Goal: Communication & Community: Connect with others

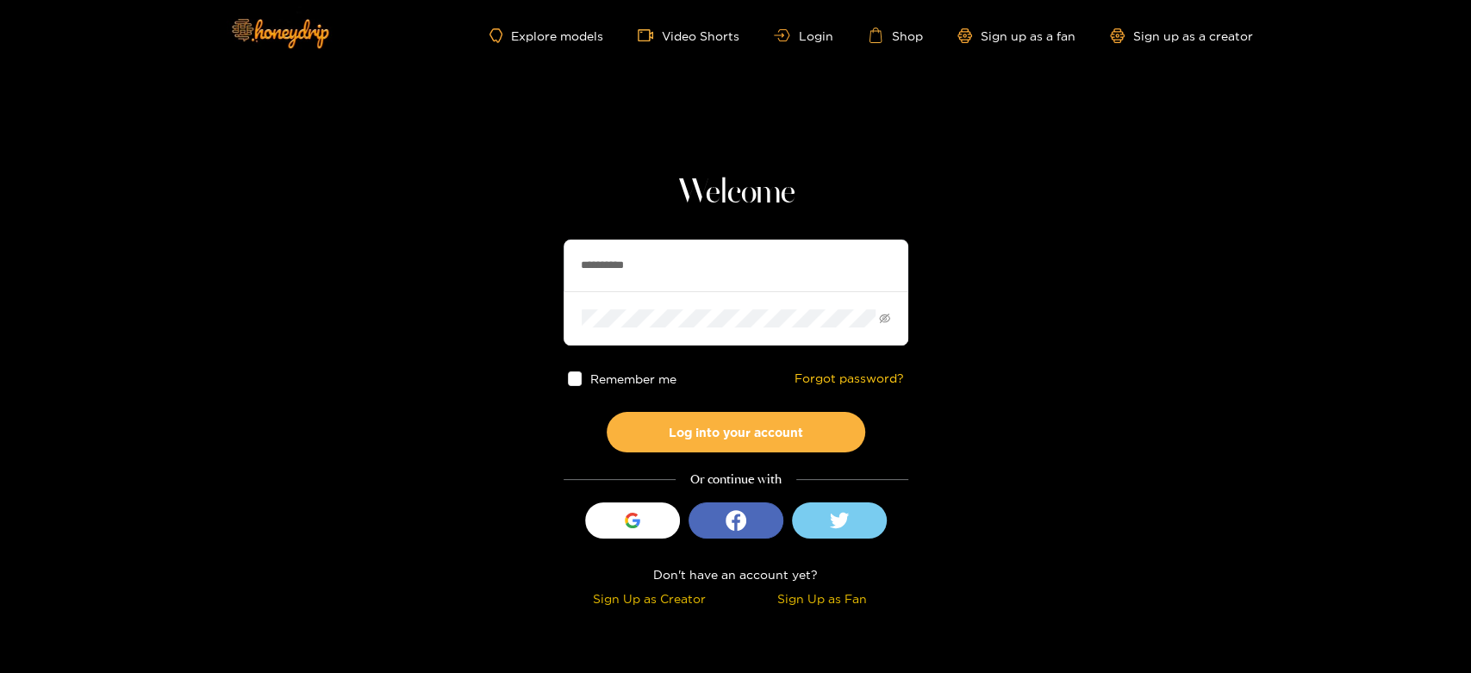
drag, startPoint x: 800, startPoint y: 253, endPoint x: 488, endPoint y: 265, distance: 312.2
click at [488, 265] on section "**********" at bounding box center [735, 306] width 1471 height 613
paste input "***"
type input "**********"
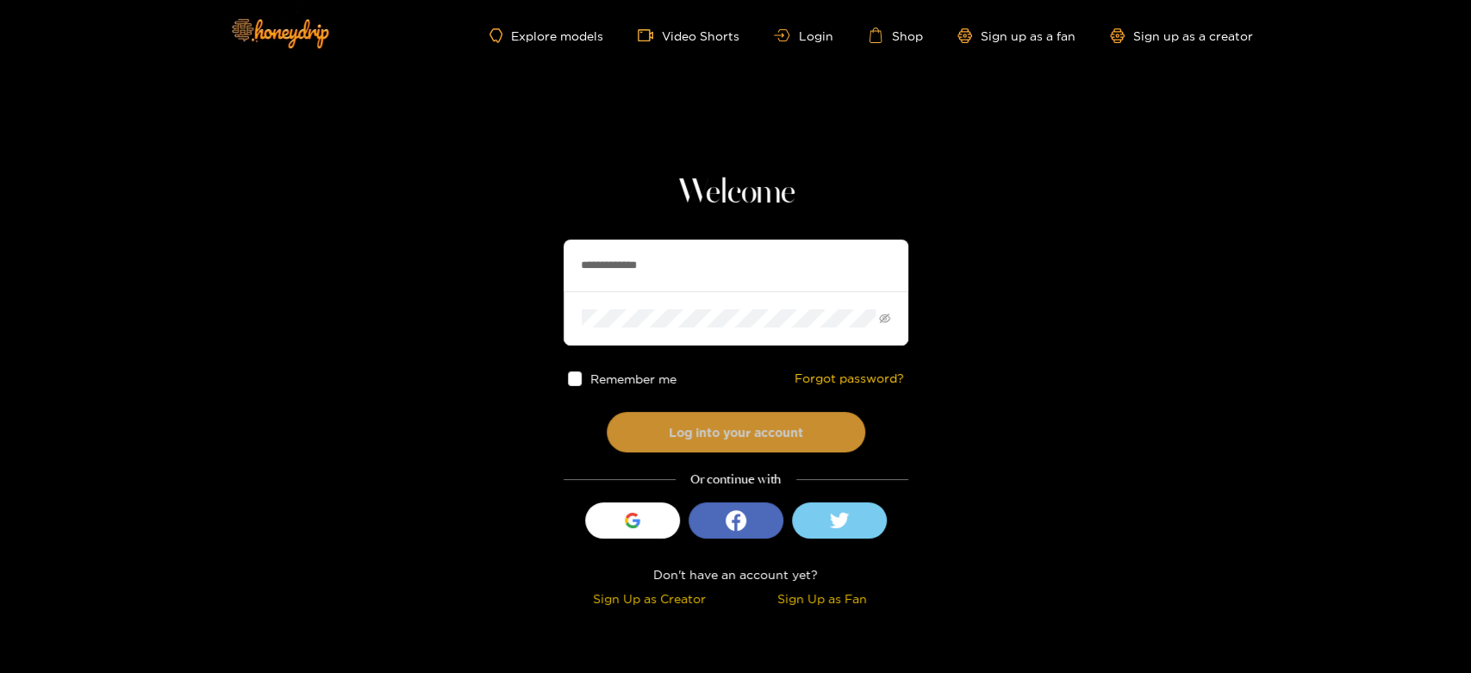
click at [712, 426] on button "Log into your account" at bounding box center [736, 432] width 259 height 41
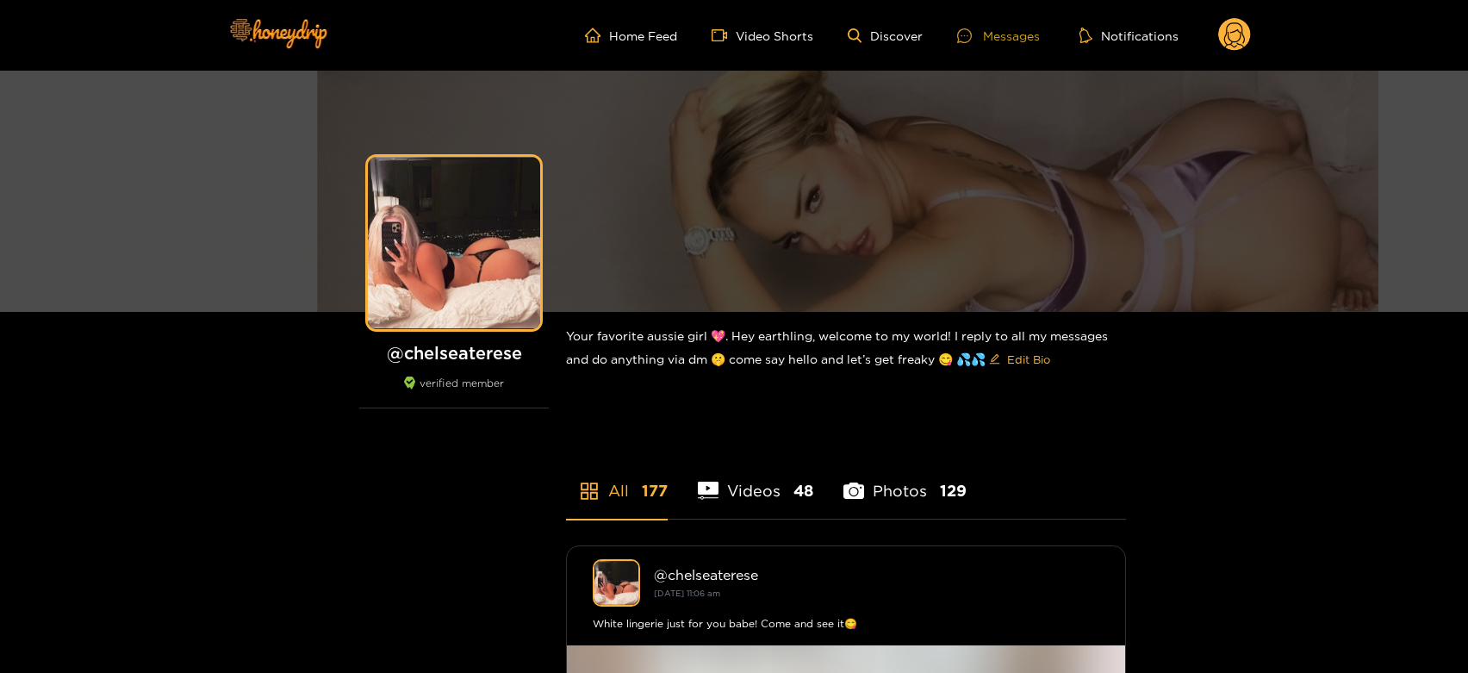
click at [991, 28] on div "Messages" at bounding box center [998, 36] width 83 height 20
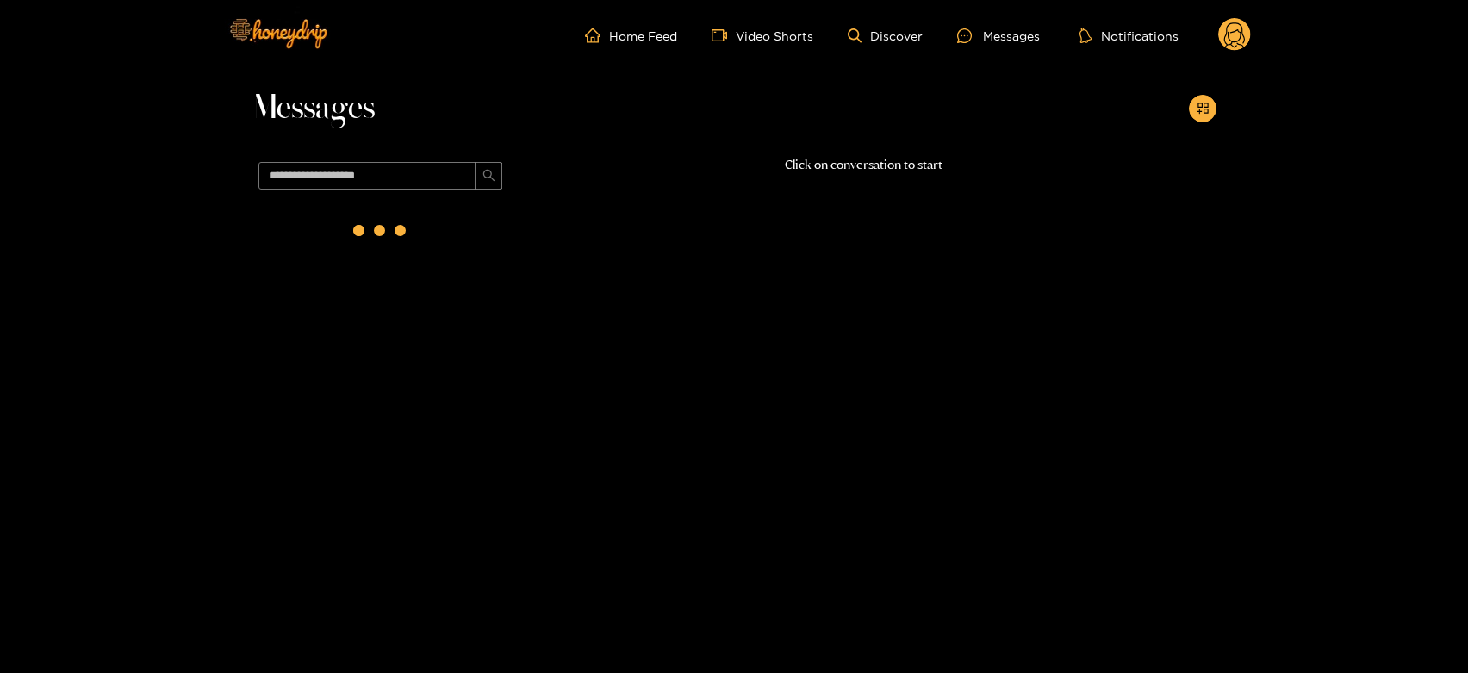
click at [417, 234] on div at bounding box center [381, 233] width 259 height 75
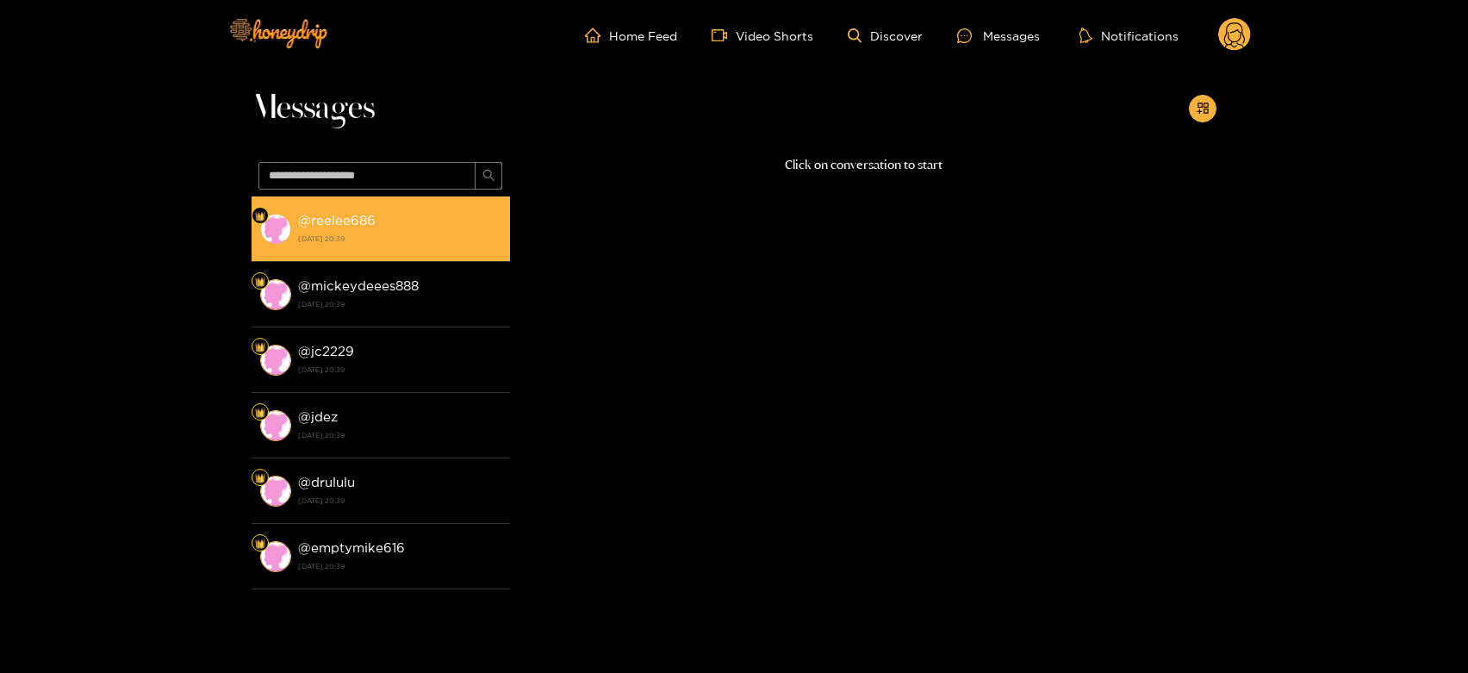
click at [415, 234] on strong "[DATE] 20:39" at bounding box center [399, 239] width 203 height 16
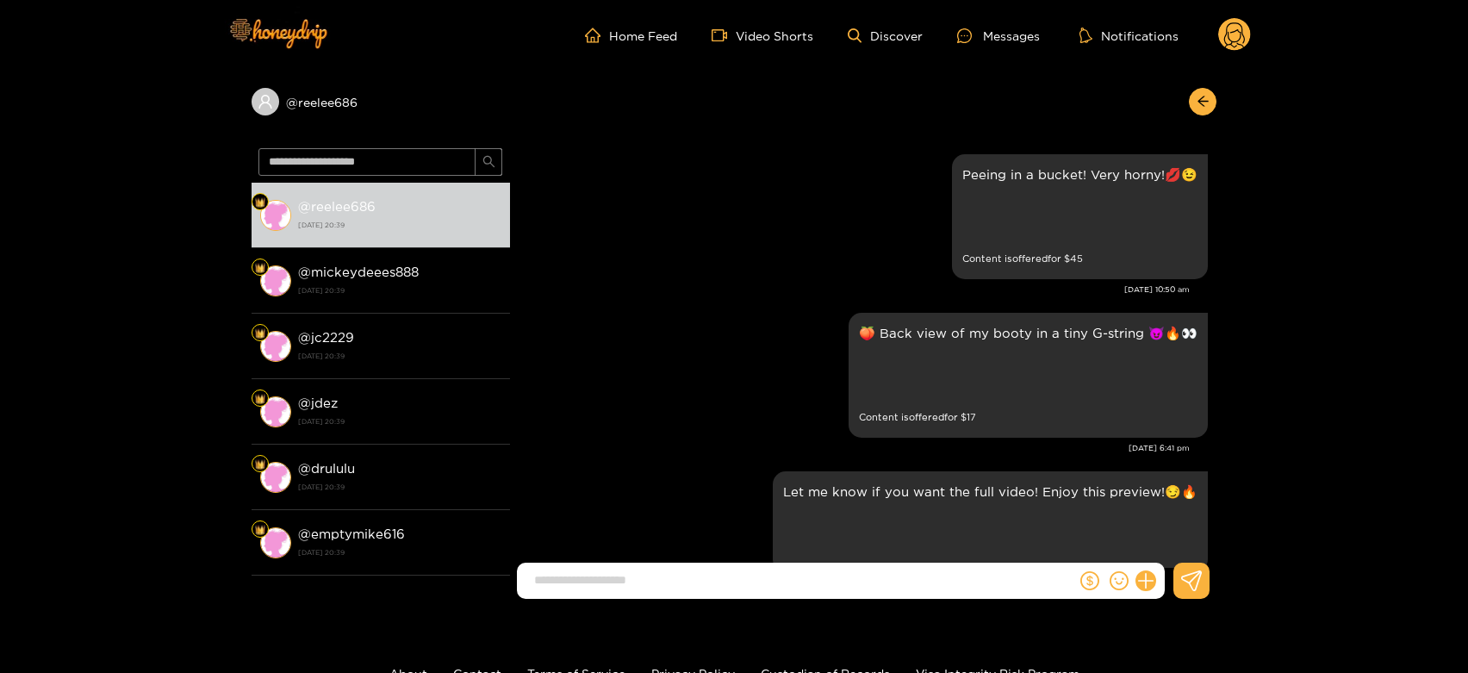
scroll to position [3600, 0]
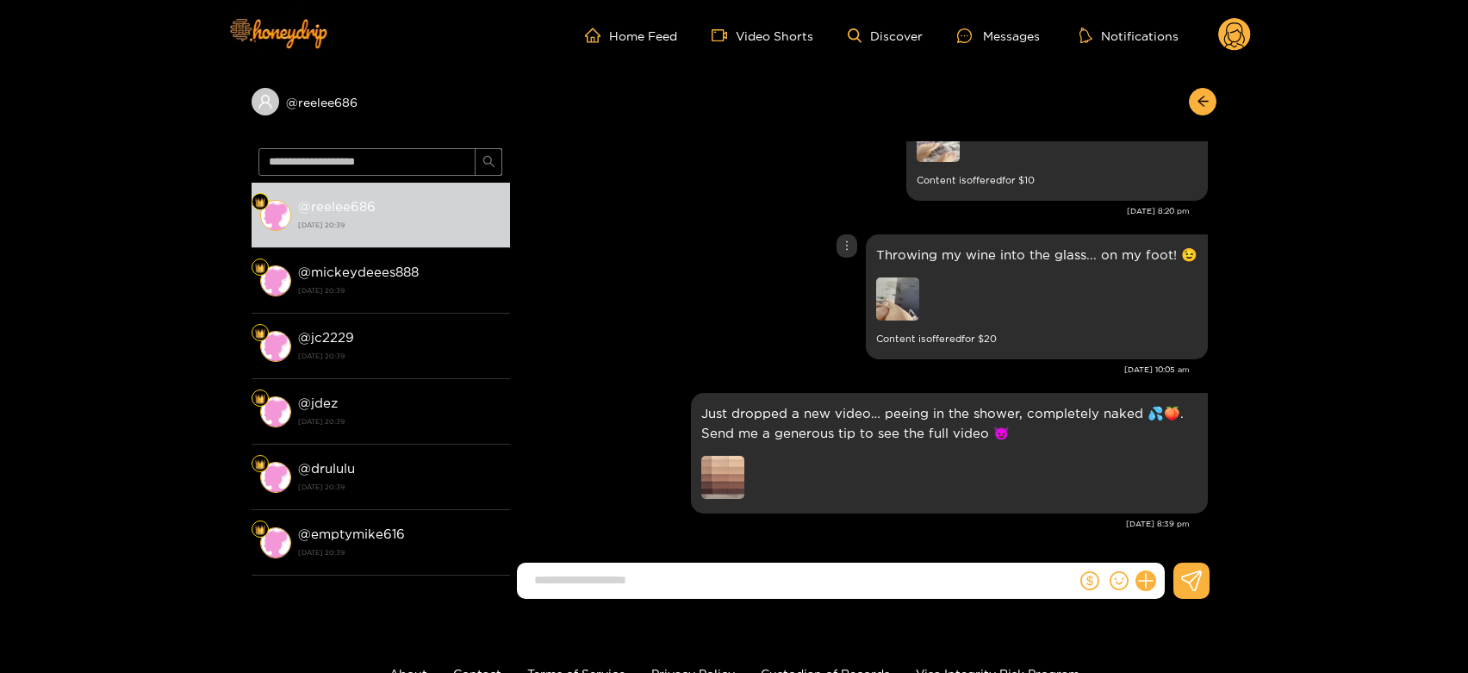
click at [901, 299] on img at bounding box center [897, 298] width 43 height 43
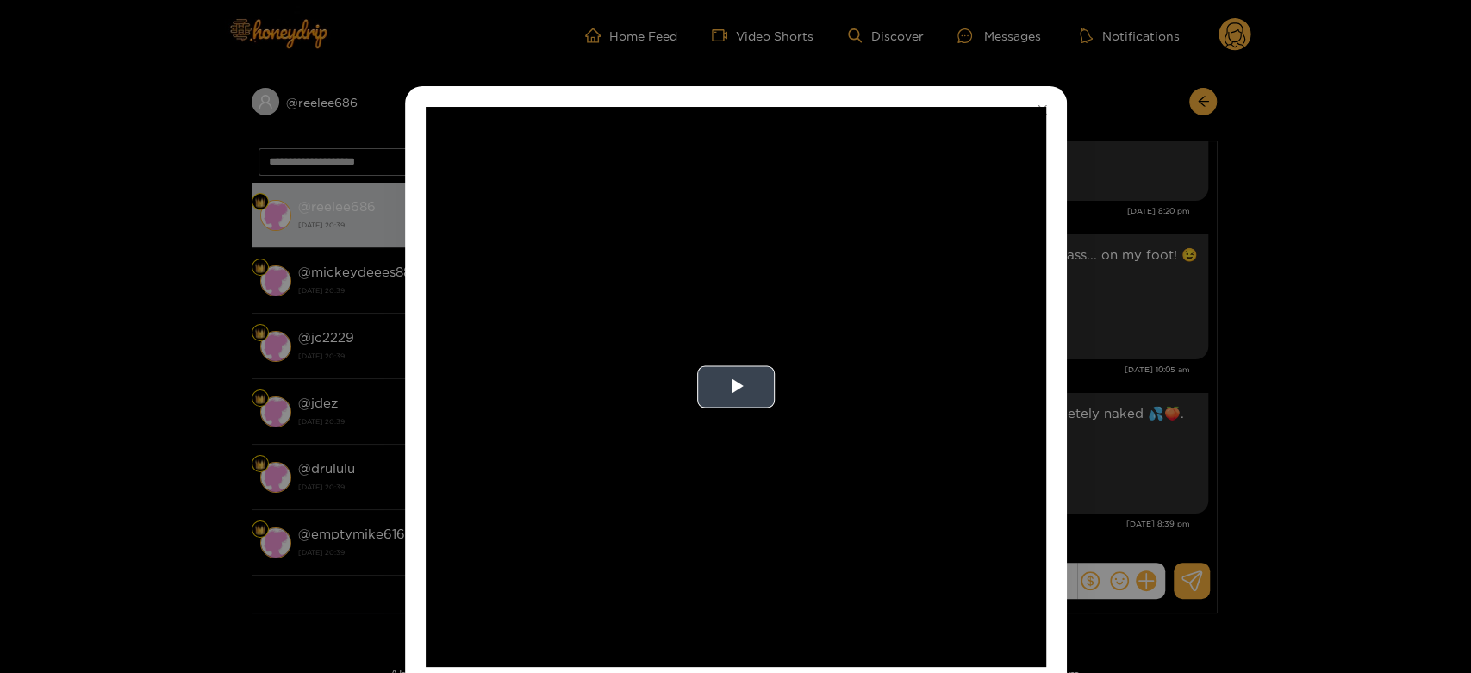
click at [894, 312] on video "Video Player" at bounding box center [736, 387] width 620 height 560
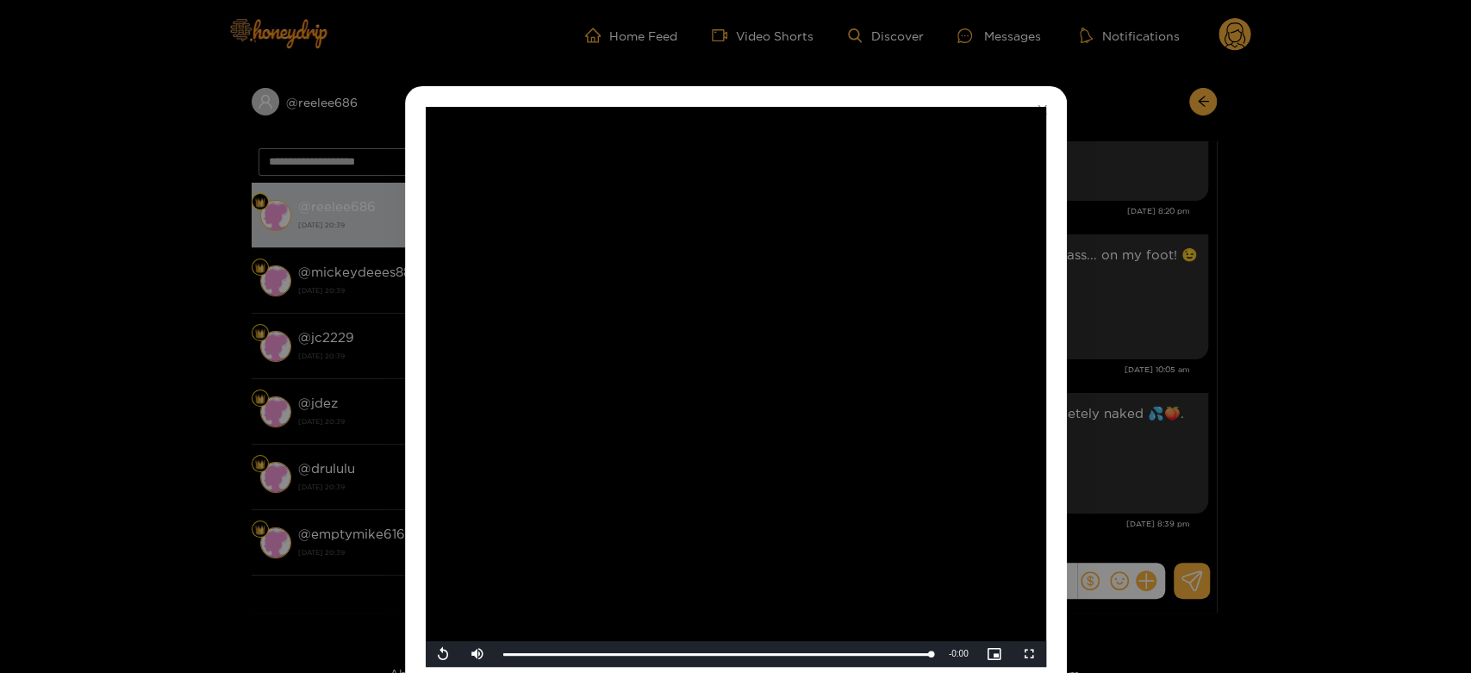
click at [1233, 317] on div "**********" at bounding box center [735, 336] width 1471 height 673
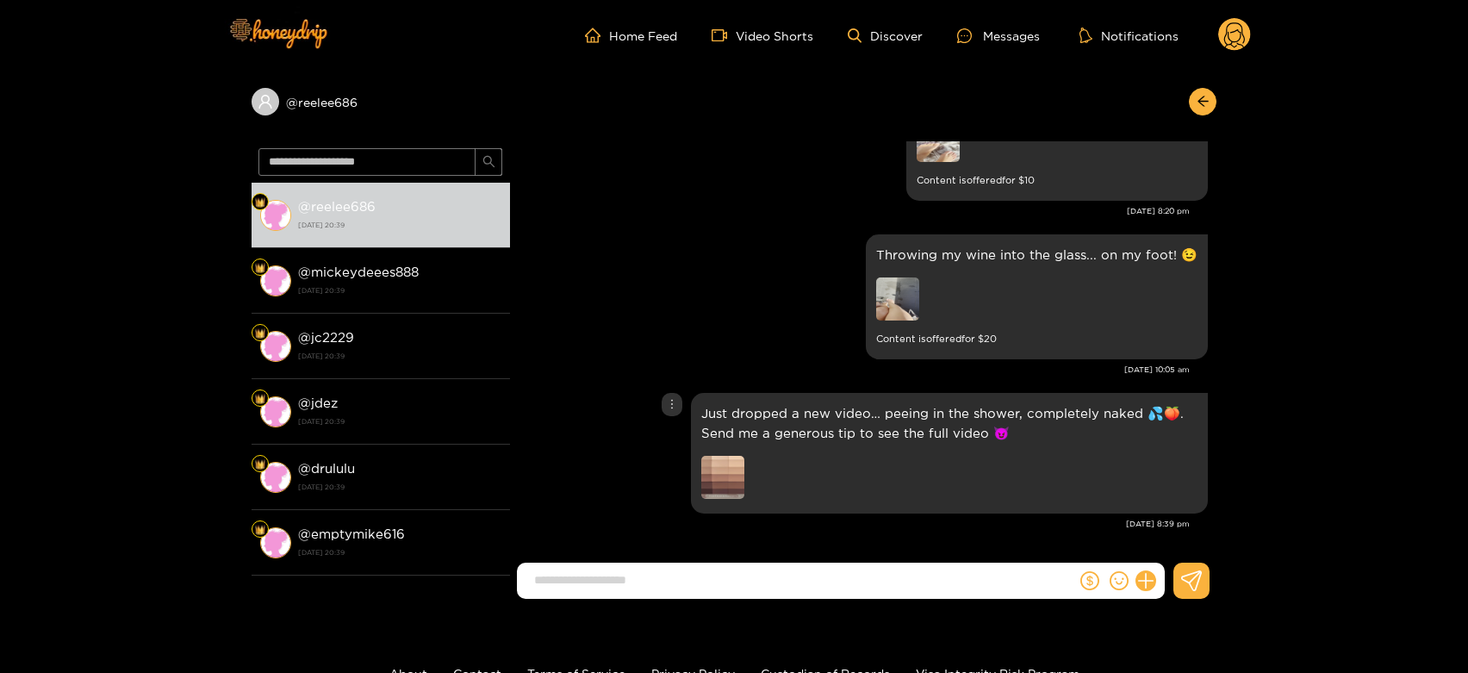
click at [734, 460] on img at bounding box center [722, 477] width 43 height 43
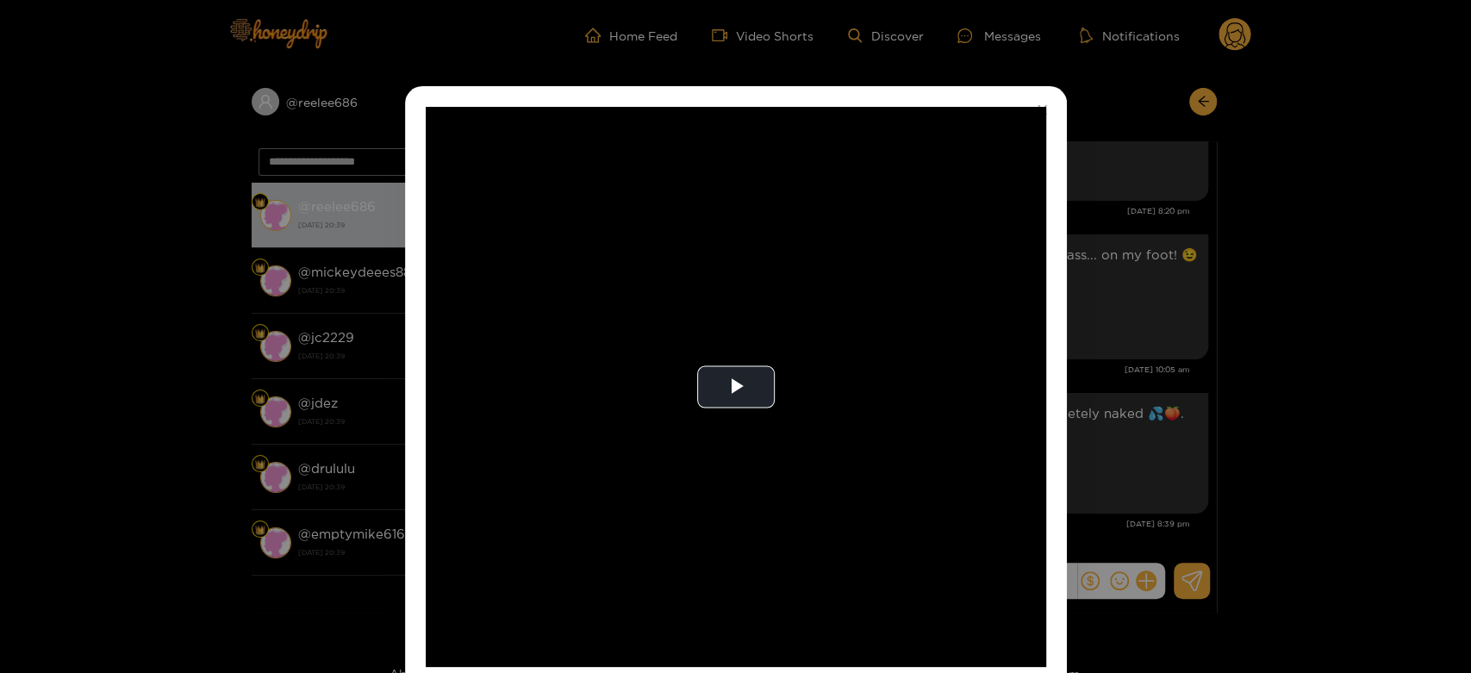
click at [734, 460] on video "Video Player" at bounding box center [736, 387] width 620 height 560
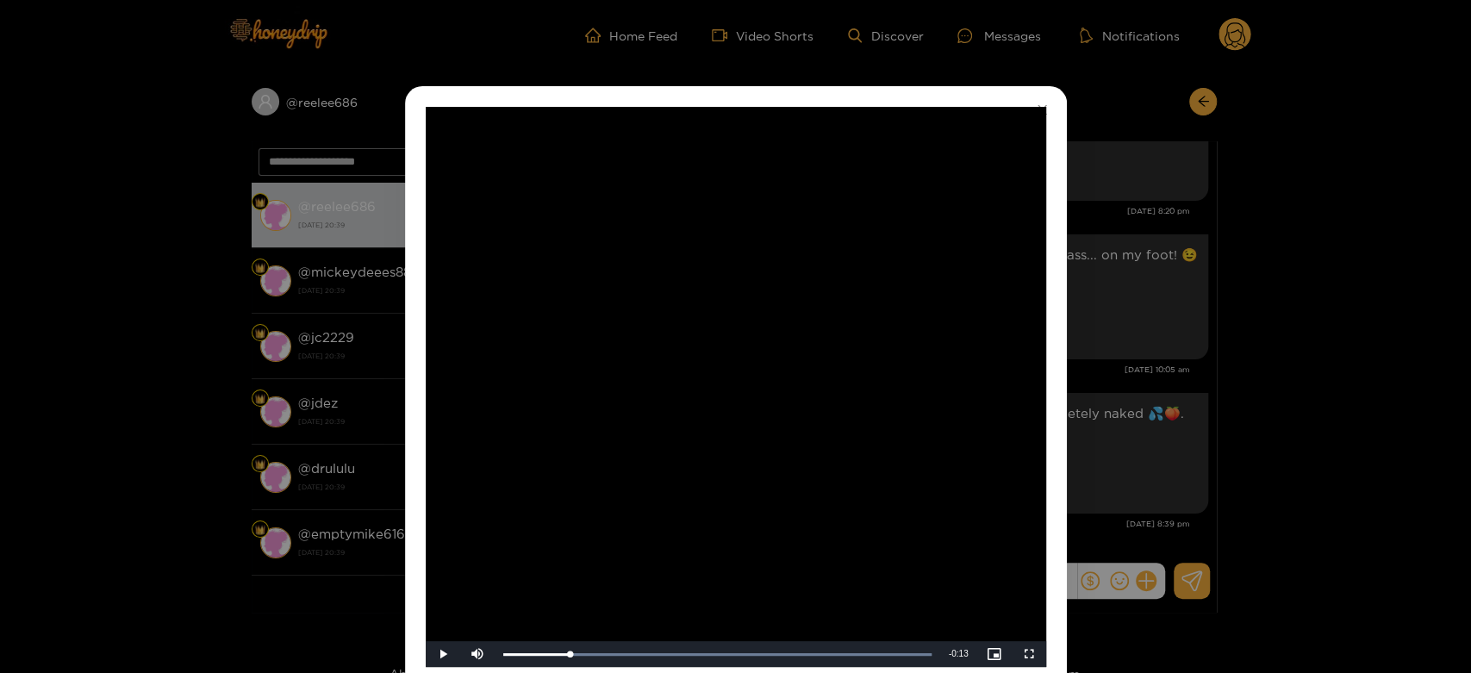
click at [1205, 408] on div "**********" at bounding box center [735, 336] width 1471 height 673
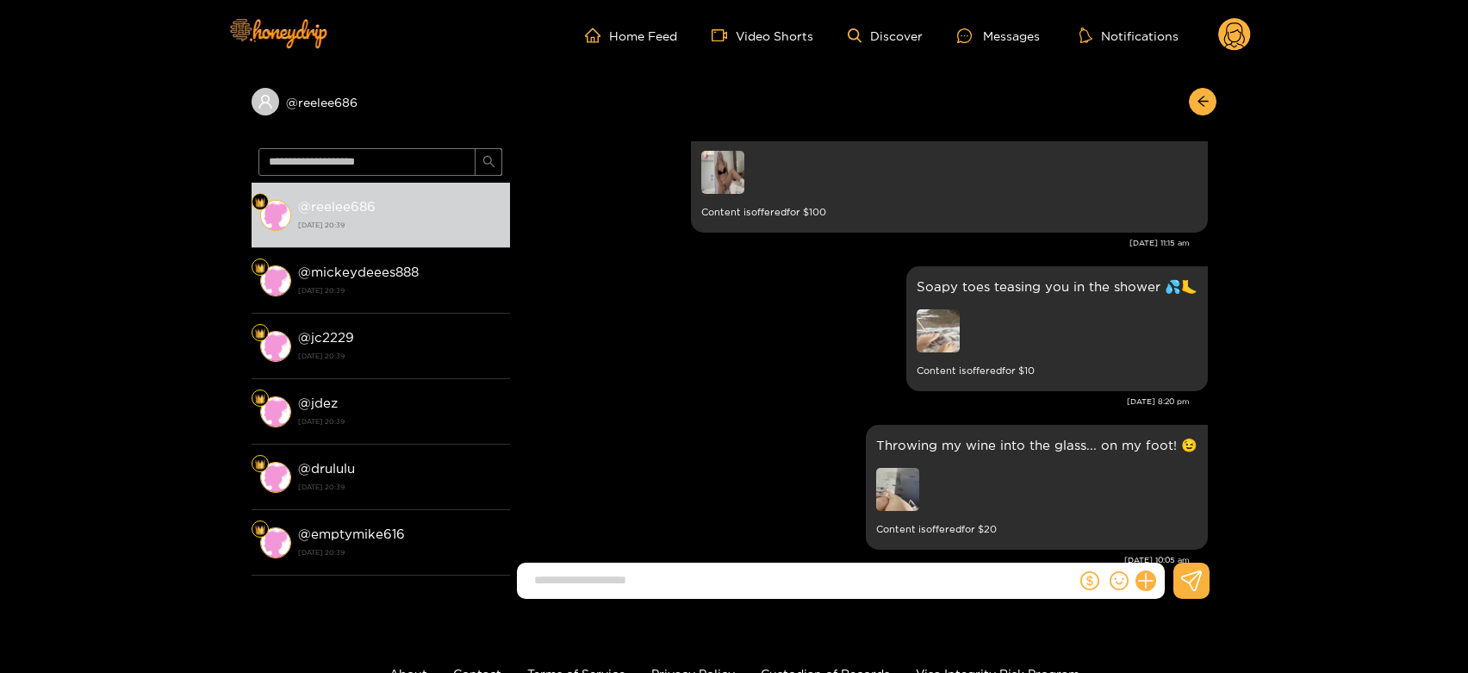
scroll to position [3409, 0]
click at [941, 330] on img at bounding box center [938, 331] width 43 height 43
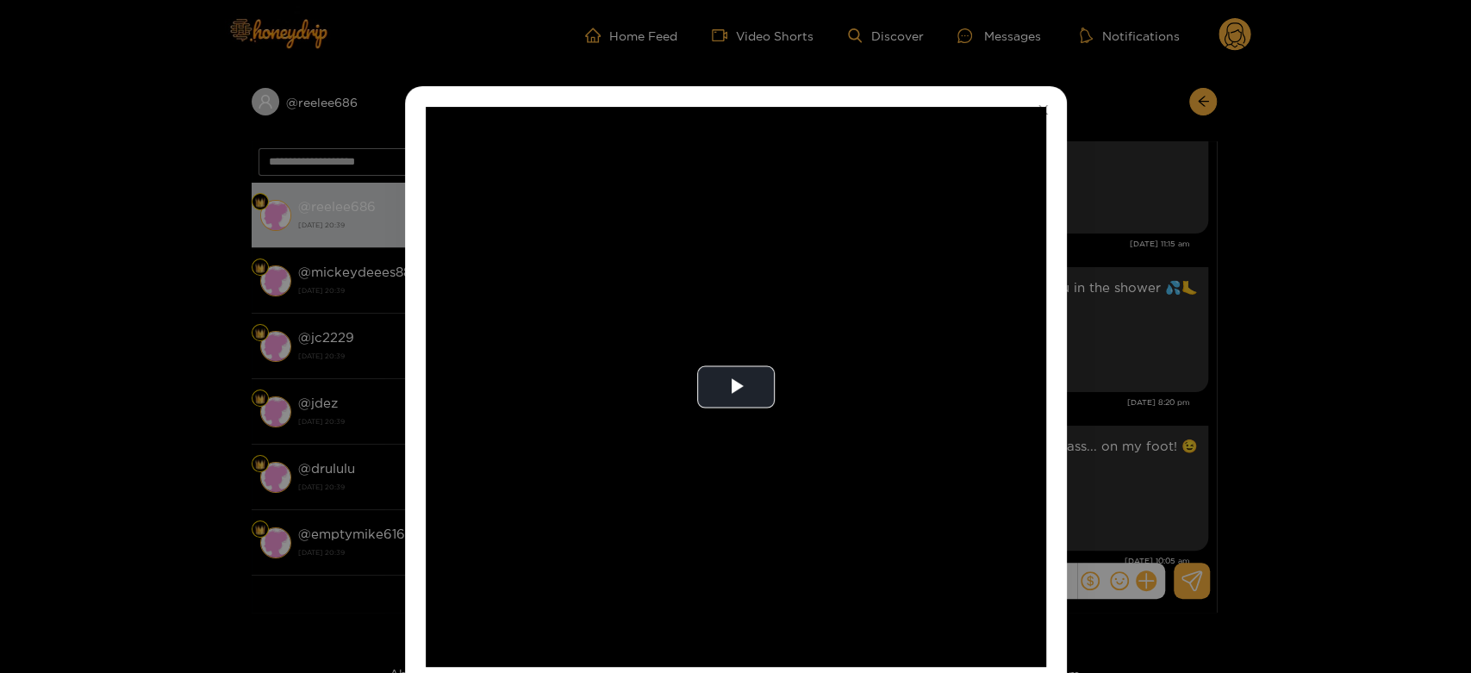
click at [941, 330] on video "Video Player" at bounding box center [736, 387] width 620 height 560
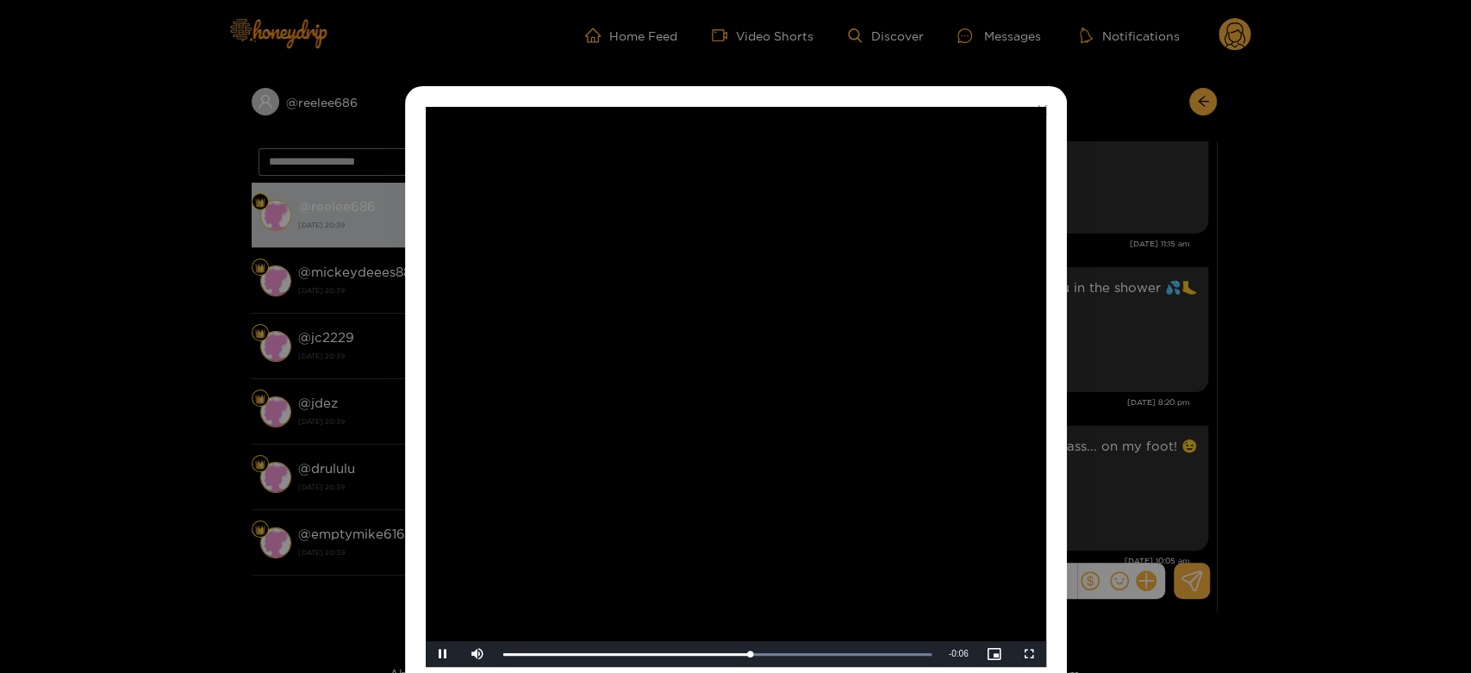
click at [853, 409] on video "Video Player" at bounding box center [736, 387] width 620 height 560
click at [1204, 365] on div "**********" at bounding box center [735, 336] width 1471 height 673
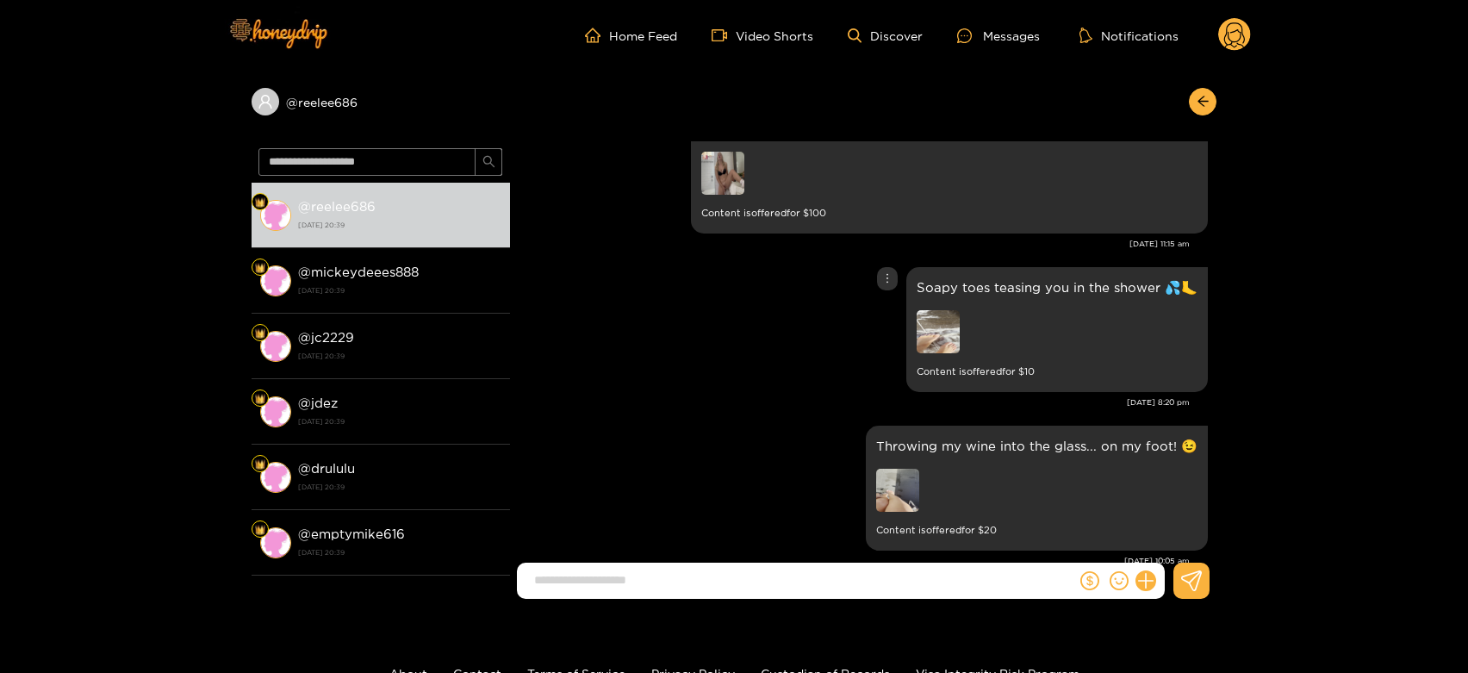
scroll to position [3313, 0]
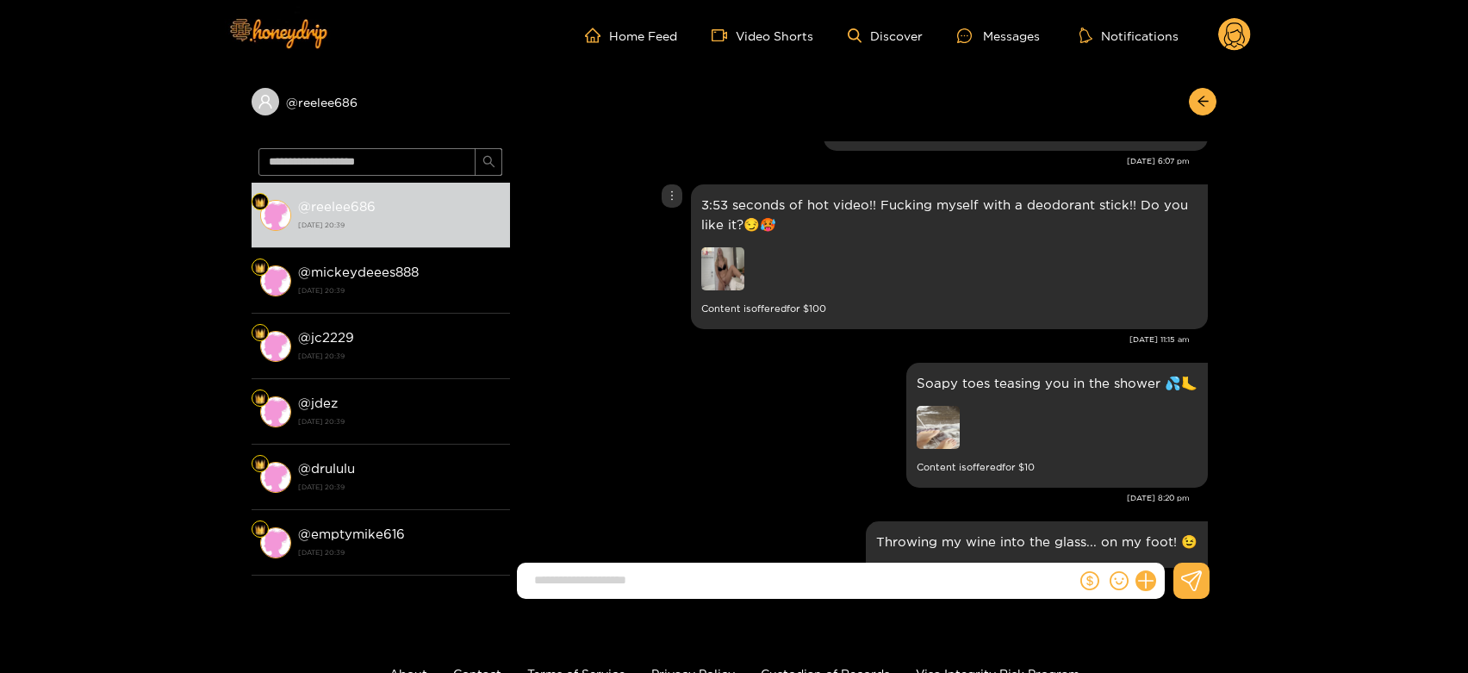
click at [730, 261] on img at bounding box center [722, 268] width 43 height 43
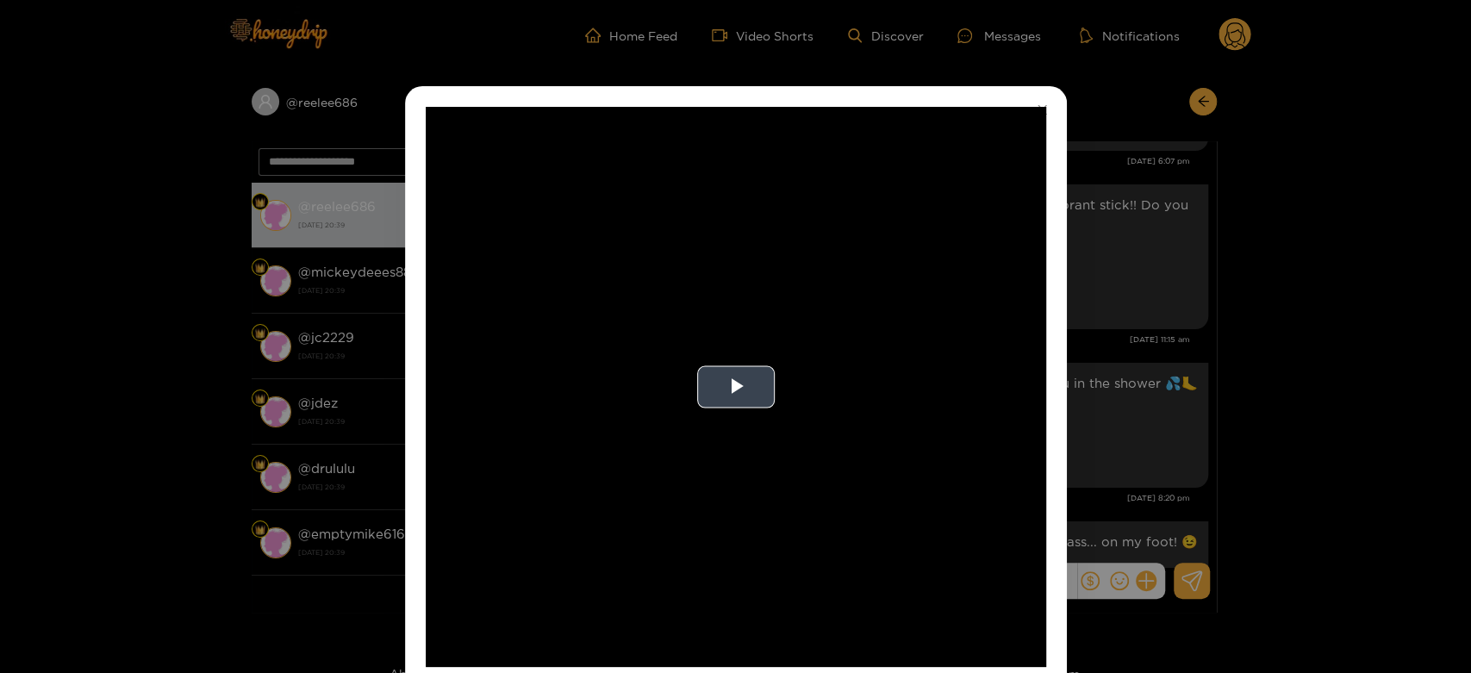
click at [764, 330] on video "Video Player" at bounding box center [736, 387] width 620 height 560
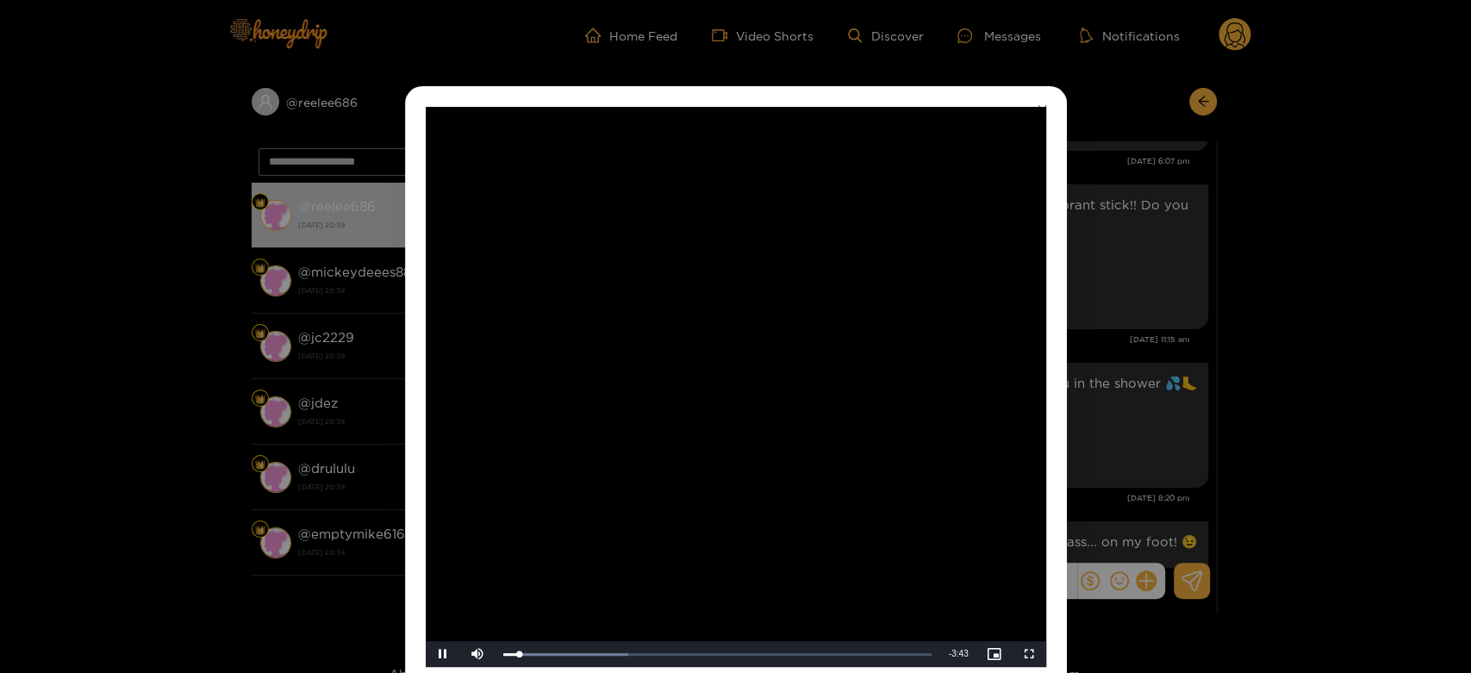
click at [550, 537] on video "Video Player" at bounding box center [736, 387] width 620 height 560
click at [1163, 391] on div "**********" at bounding box center [735, 336] width 1471 height 673
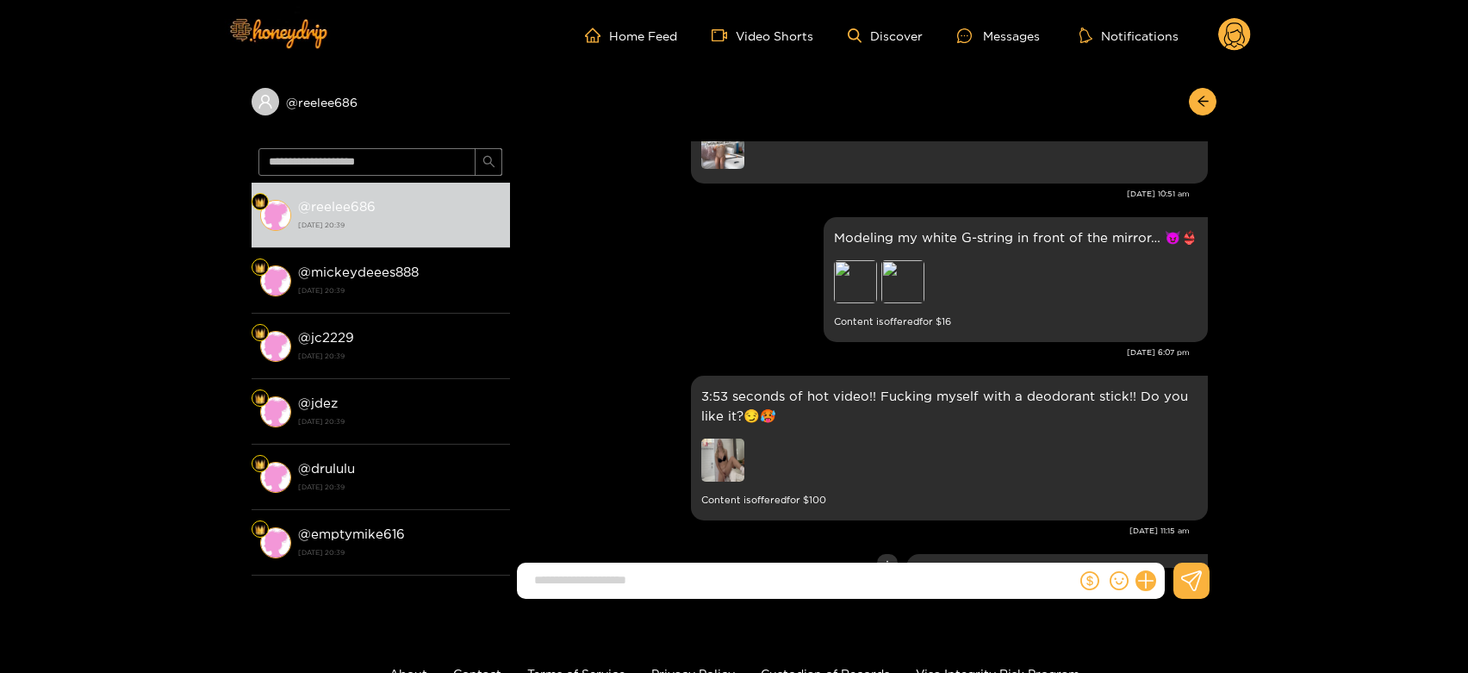
scroll to position [3026, 0]
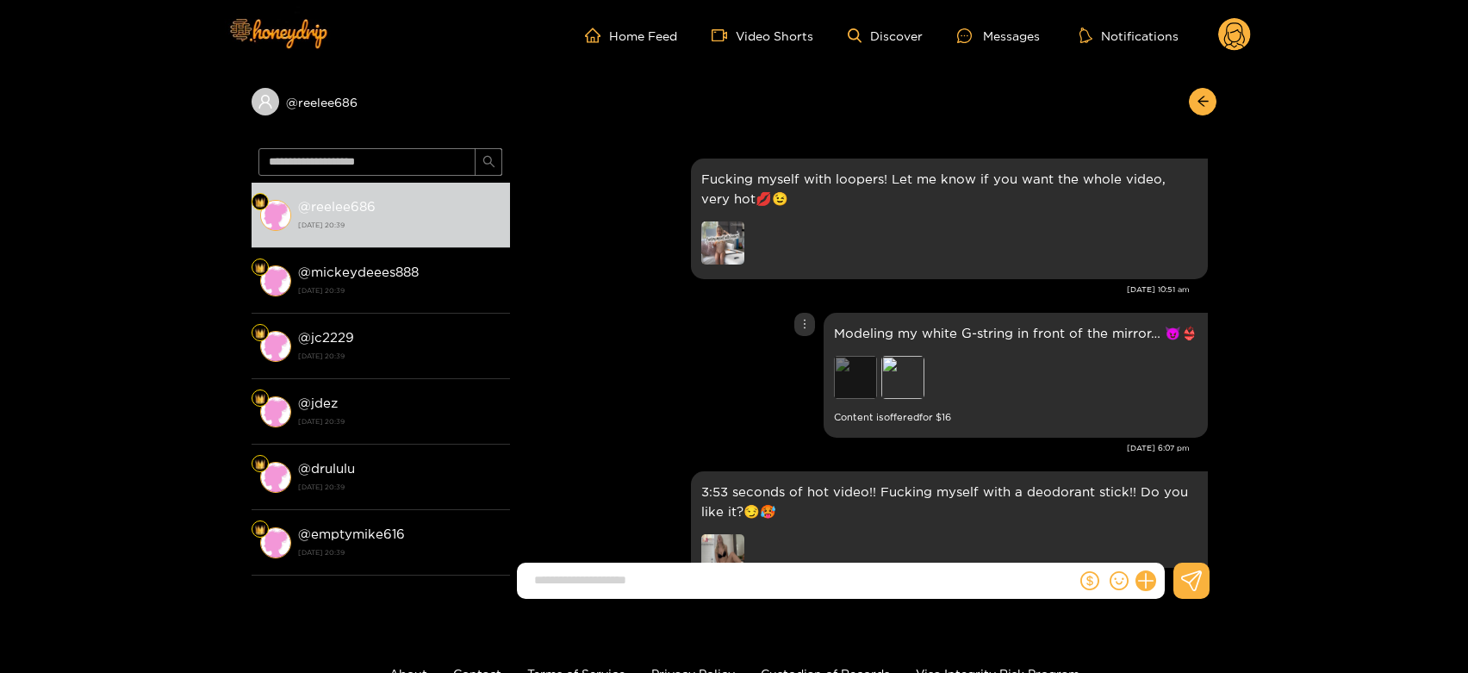
click at [863, 387] on div "Preview" at bounding box center [855, 377] width 43 height 43
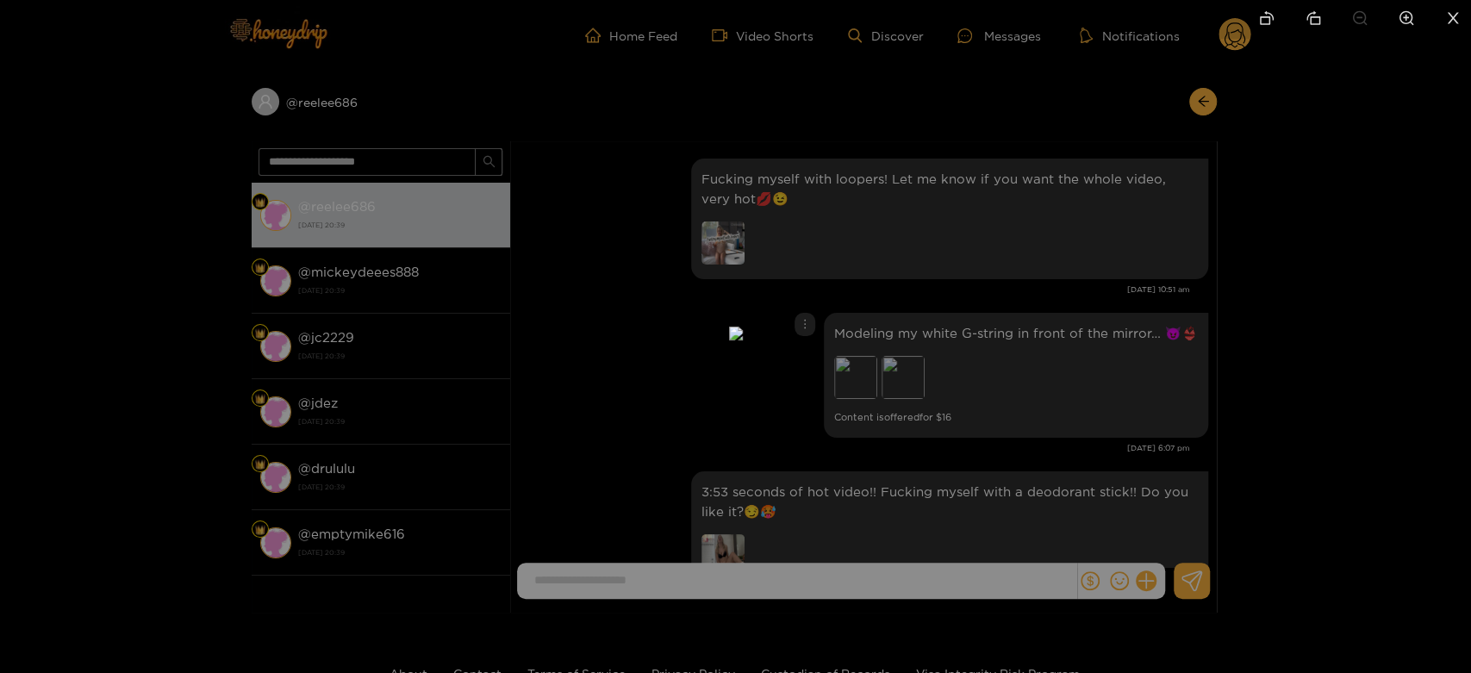
click at [1087, 382] on div at bounding box center [735, 336] width 1471 height 673
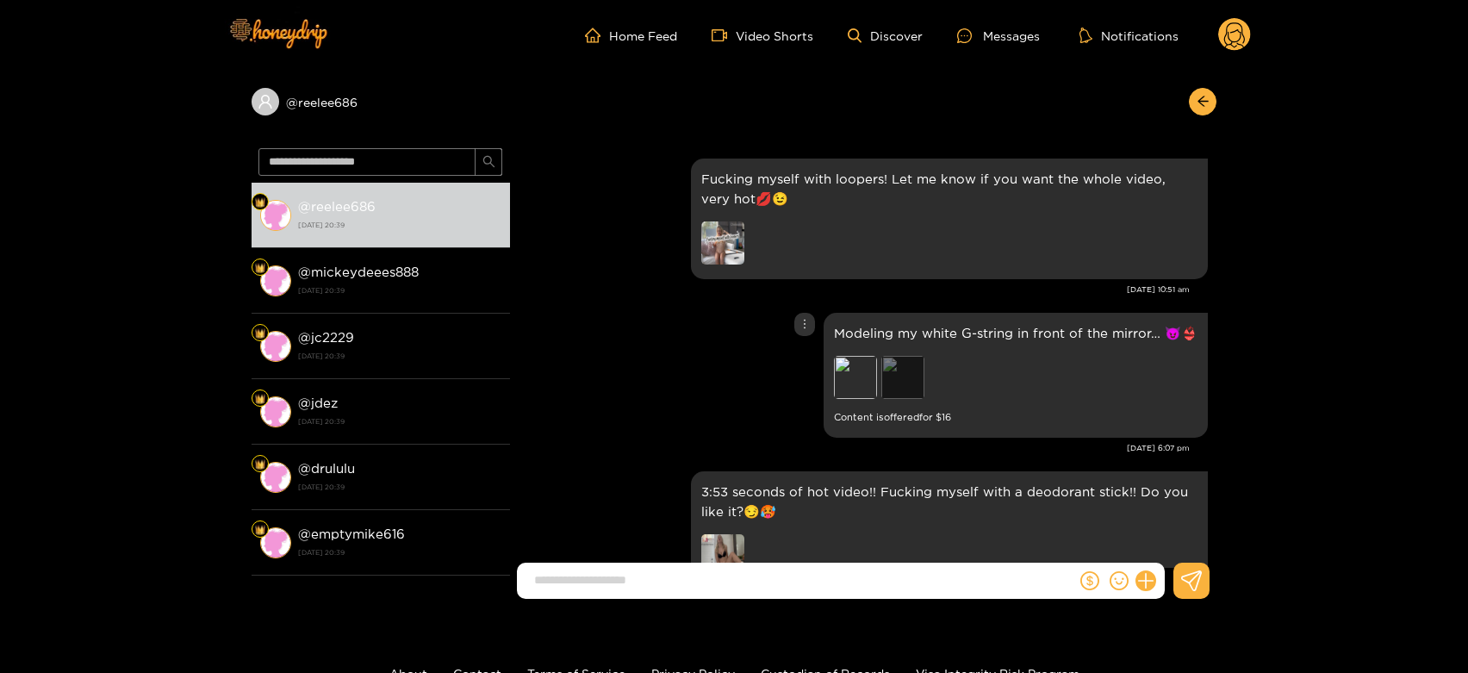
click at [903, 373] on div "Preview" at bounding box center [903, 377] width 43 height 43
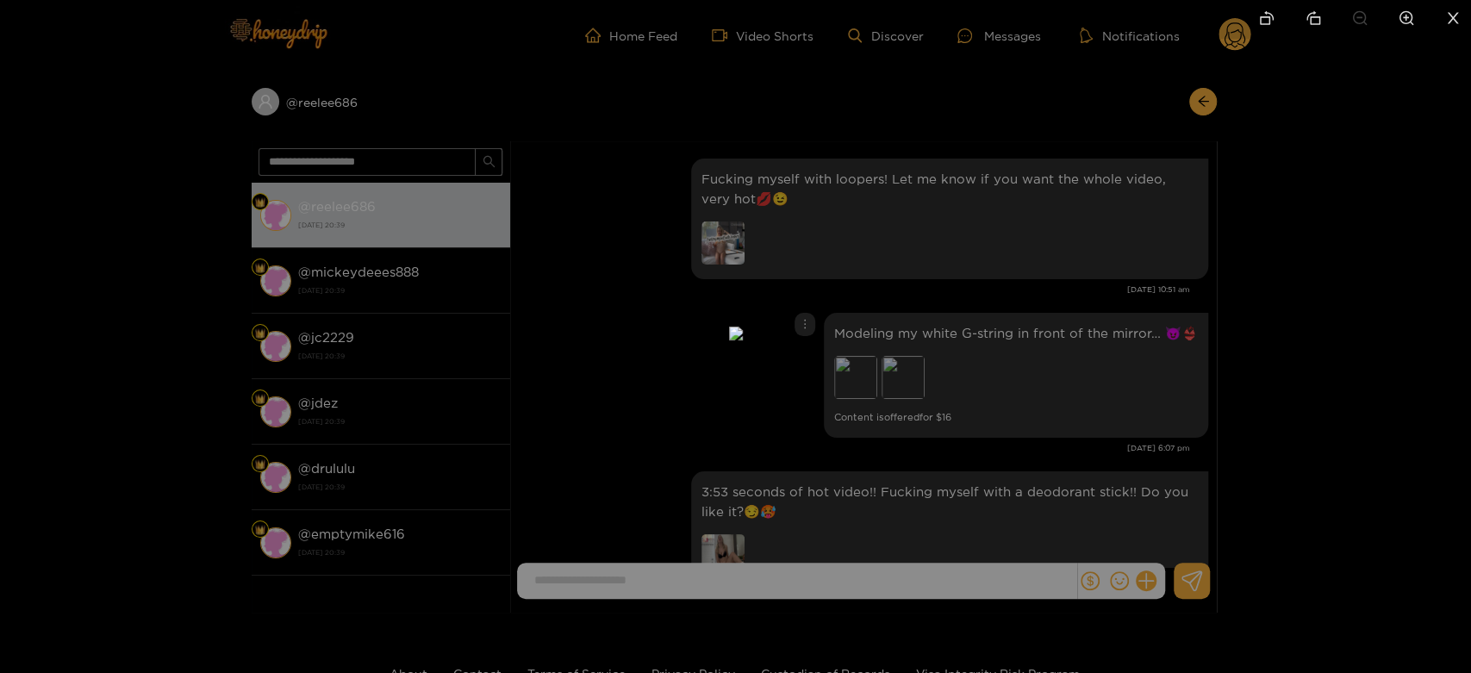
click at [937, 374] on div at bounding box center [735, 336] width 1471 height 673
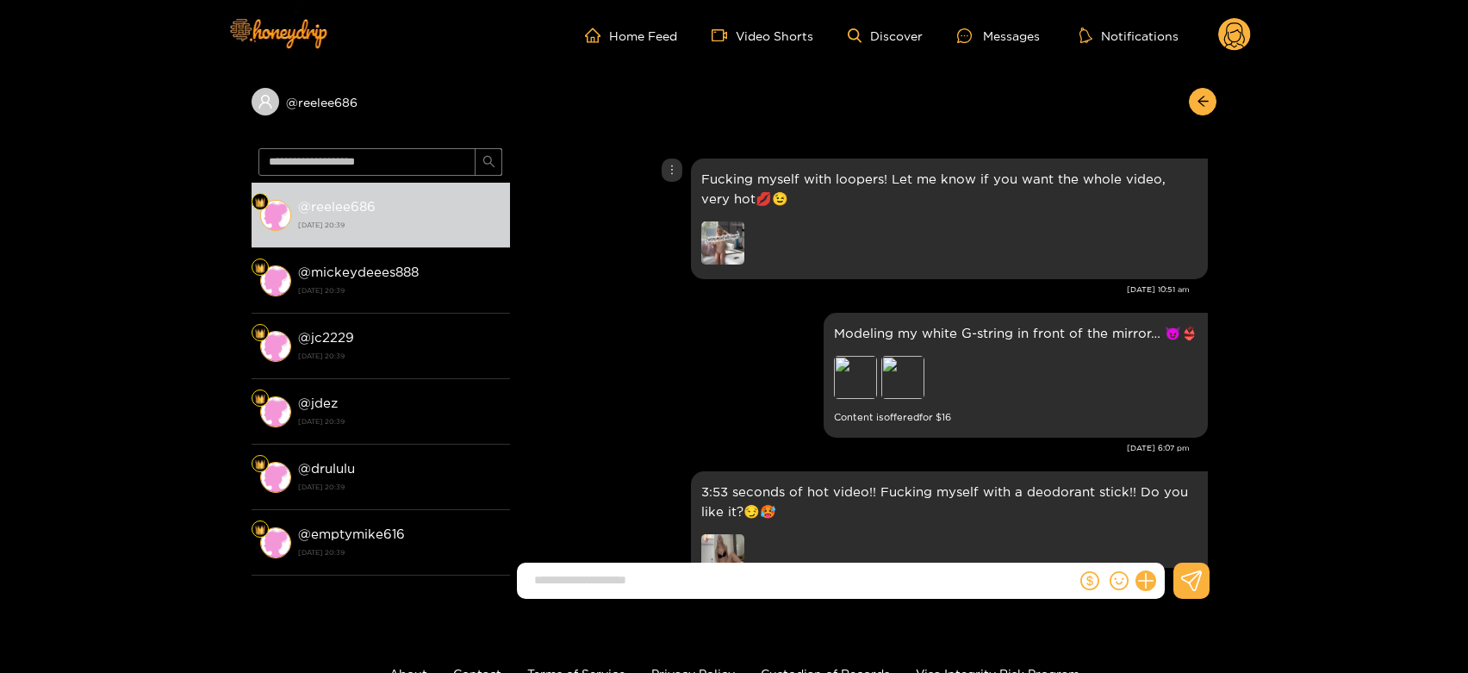
click at [717, 233] on img at bounding box center [722, 242] width 43 height 43
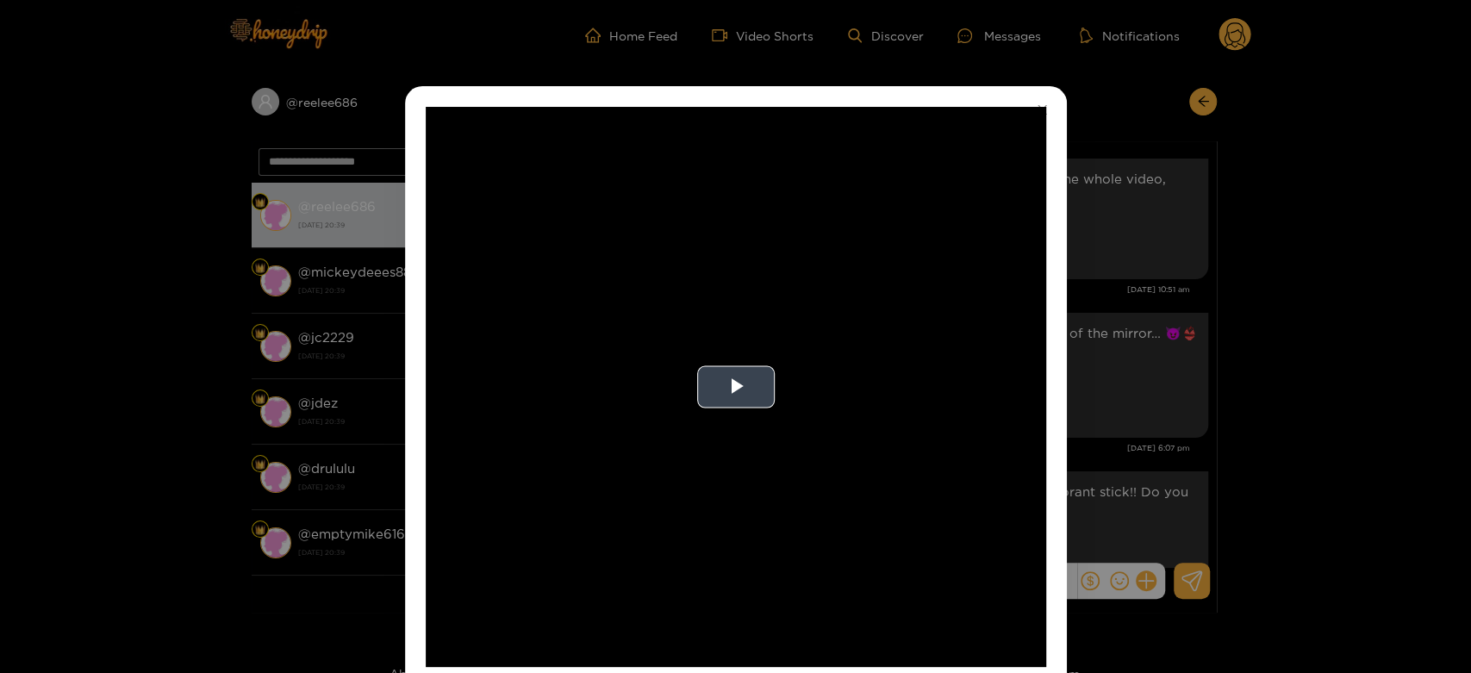
click at [1025, 333] on video "Video Player" at bounding box center [736, 387] width 620 height 560
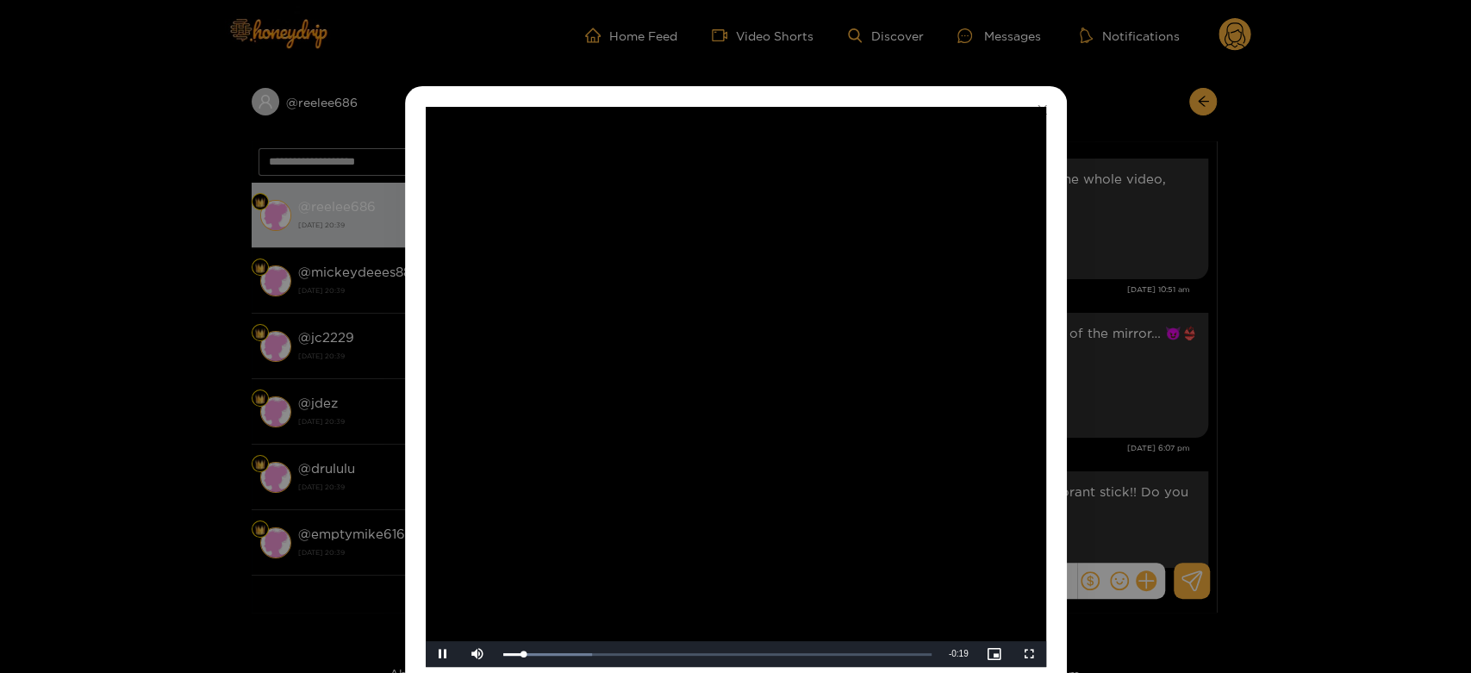
click at [1003, 336] on video "Video Player" at bounding box center [736, 387] width 620 height 560
click at [1235, 327] on div "**********" at bounding box center [735, 336] width 1471 height 673
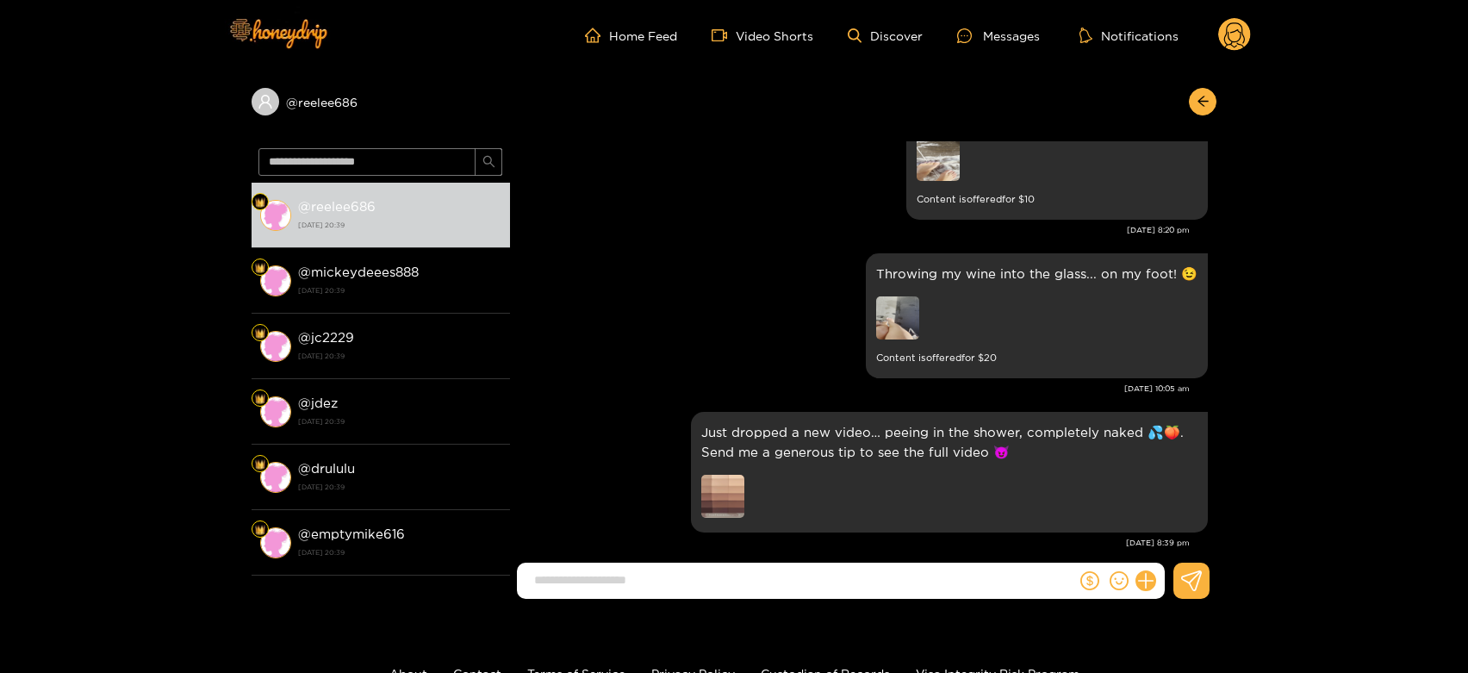
scroll to position [3600, 0]
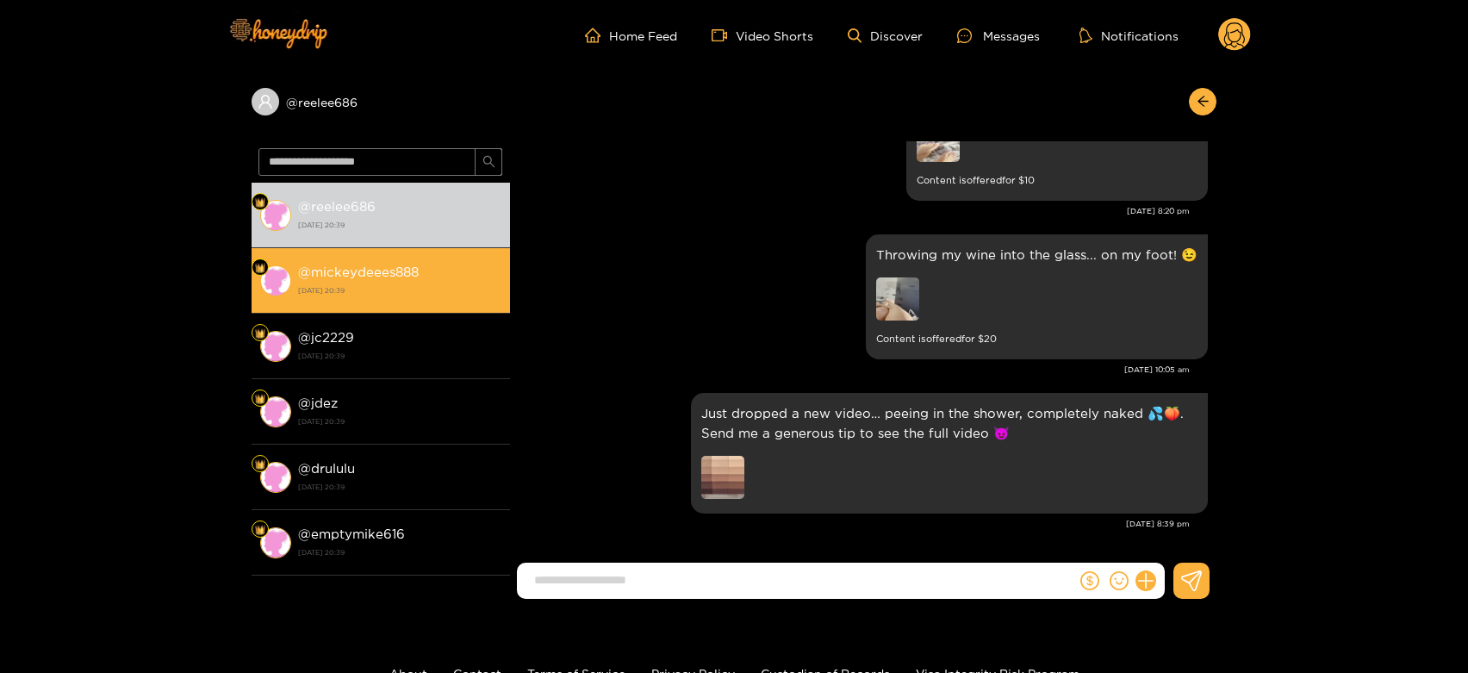
click at [422, 259] on li "@ mickeydeees888 [DATE] 20:39" at bounding box center [381, 280] width 259 height 65
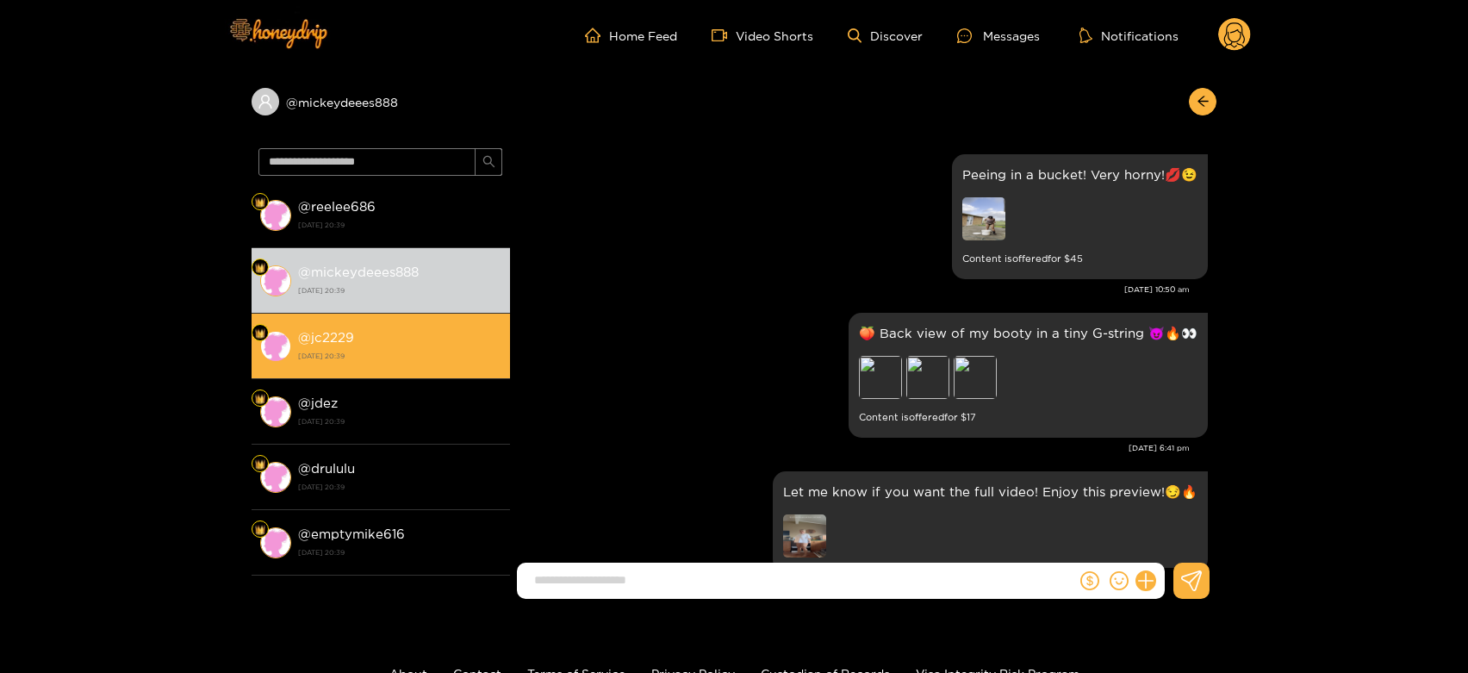
scroll to position [3600, 0]
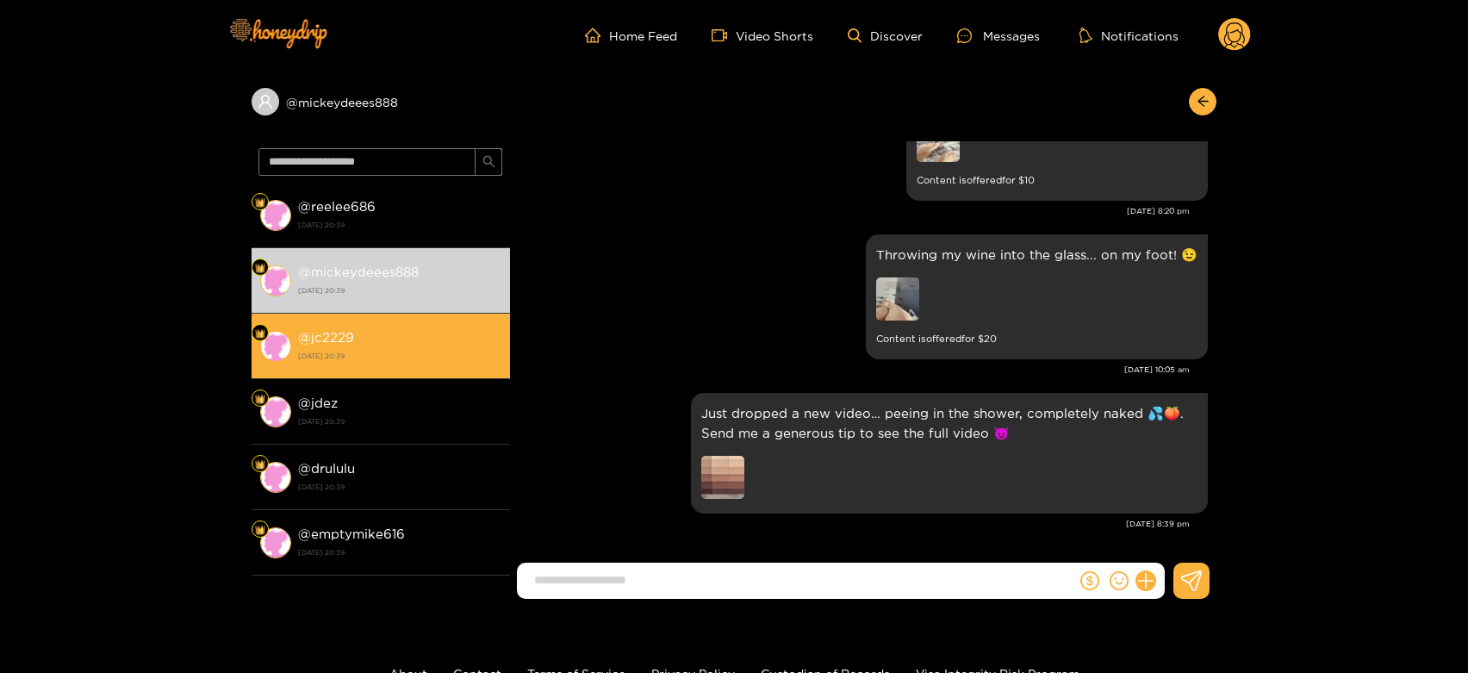
click at [406, 343] on div "@ jc2229 [DATE] 20:39" at bounding box center [399, 346] width 203 height 39
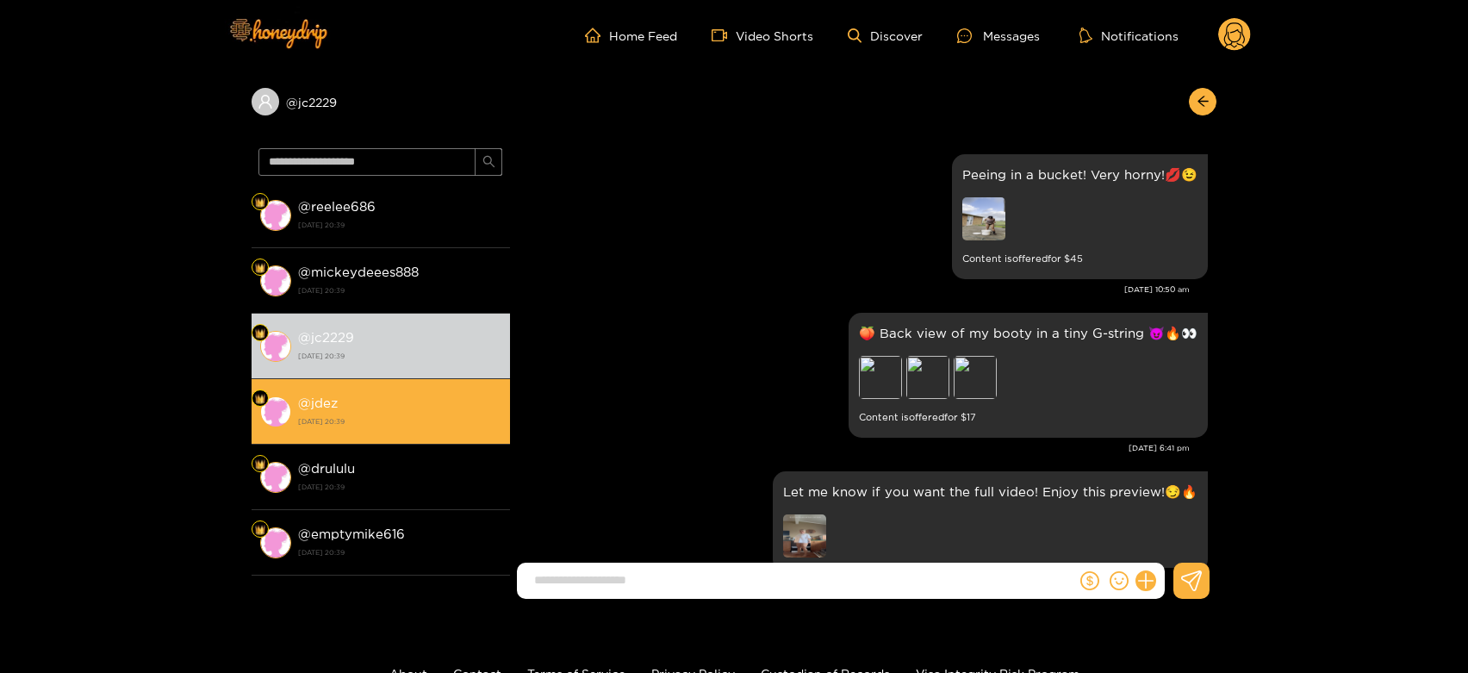
scroll to position [3600, 0]
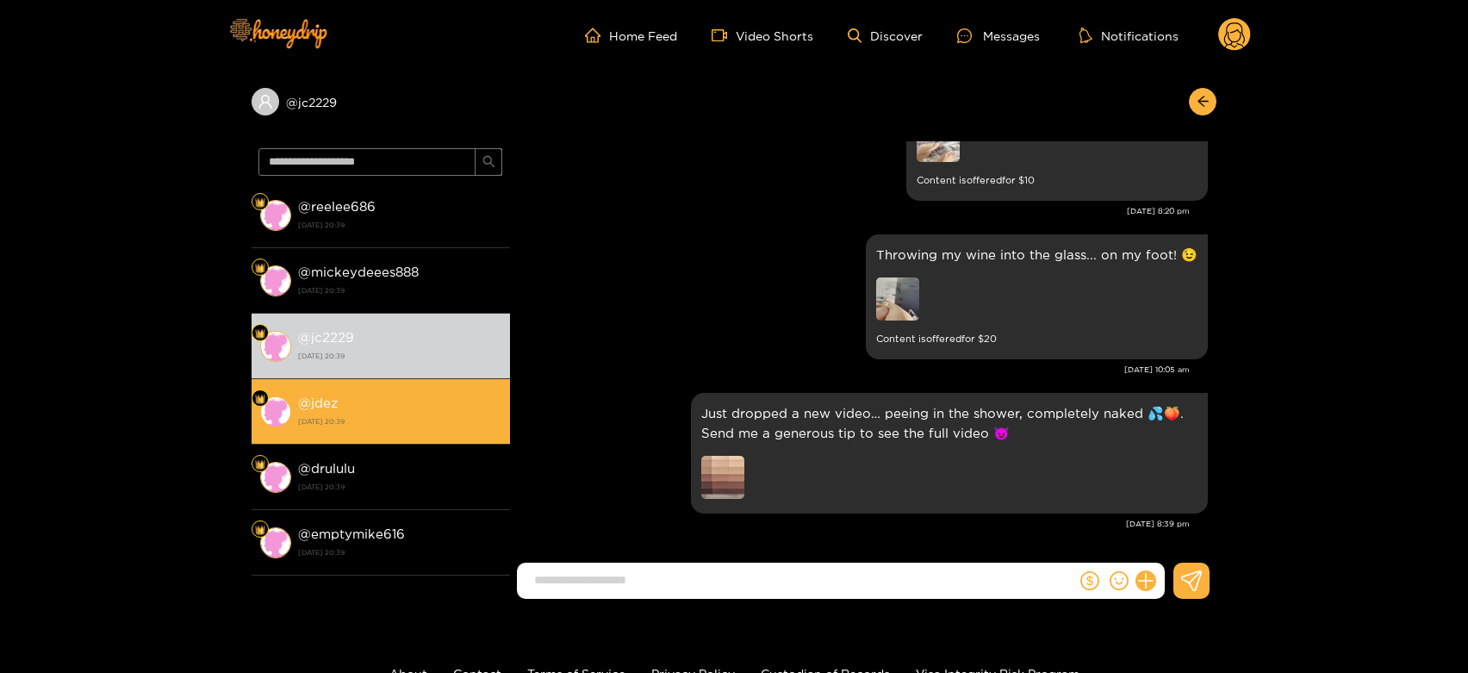
click at [386, 414] on strong "[DATE] 20:39" at bounding box center [399, 422] width 203 height 16
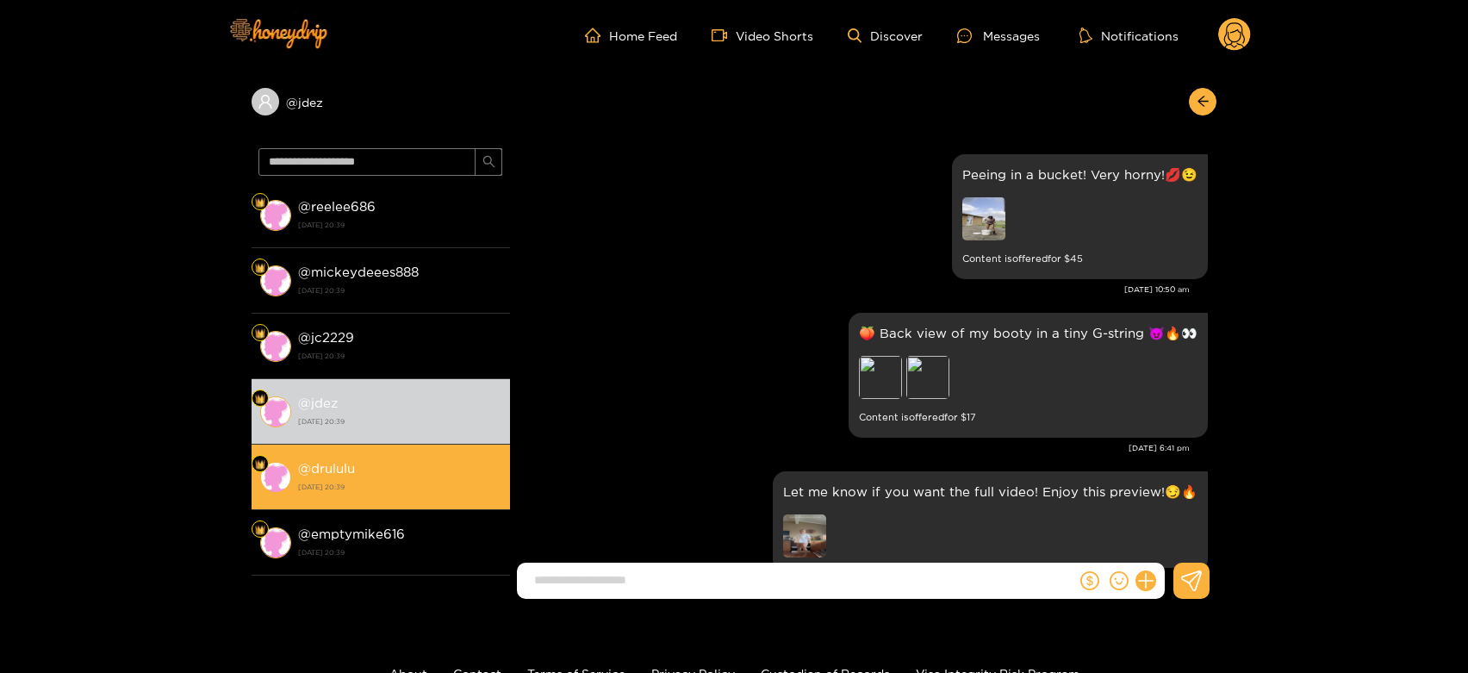
scroll to position [3600, 0]
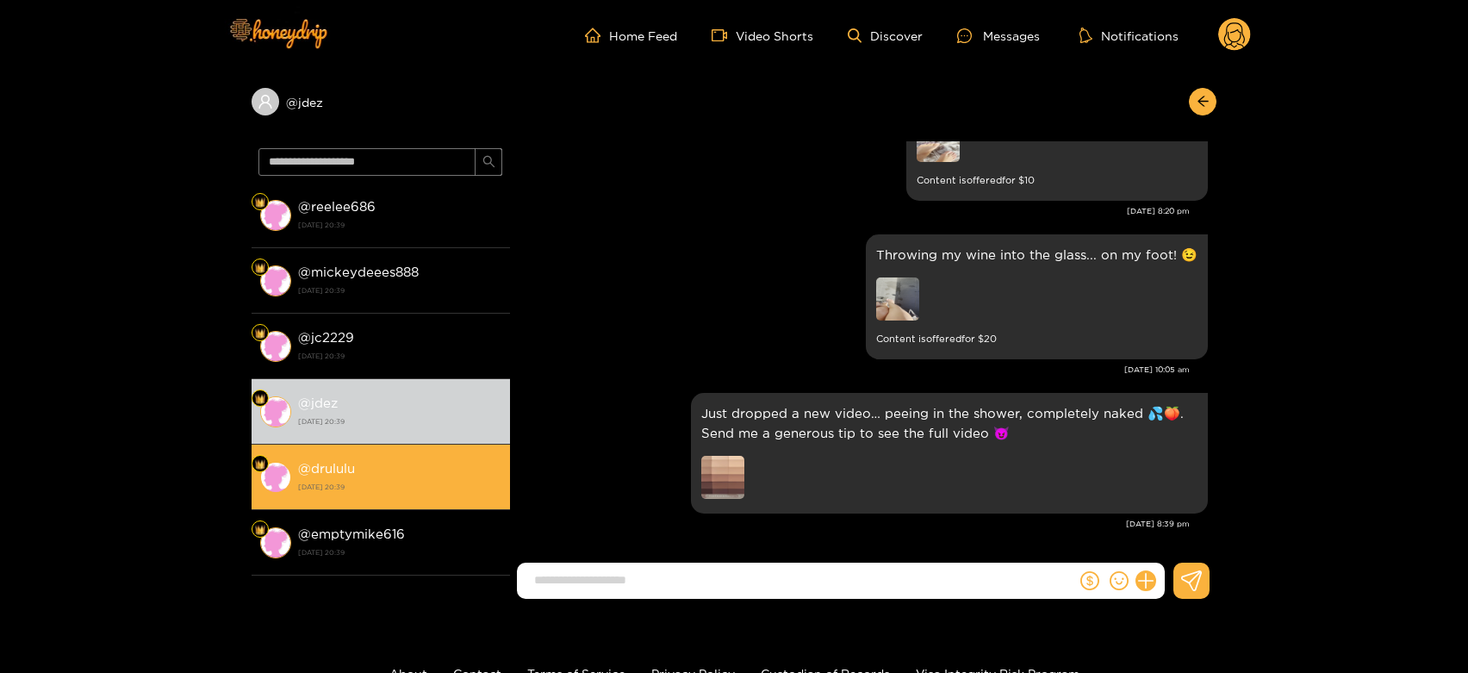
click at [406, 479] on strong "[DATE] 20:39" at bounding box center [399, 487] width 203 height 16
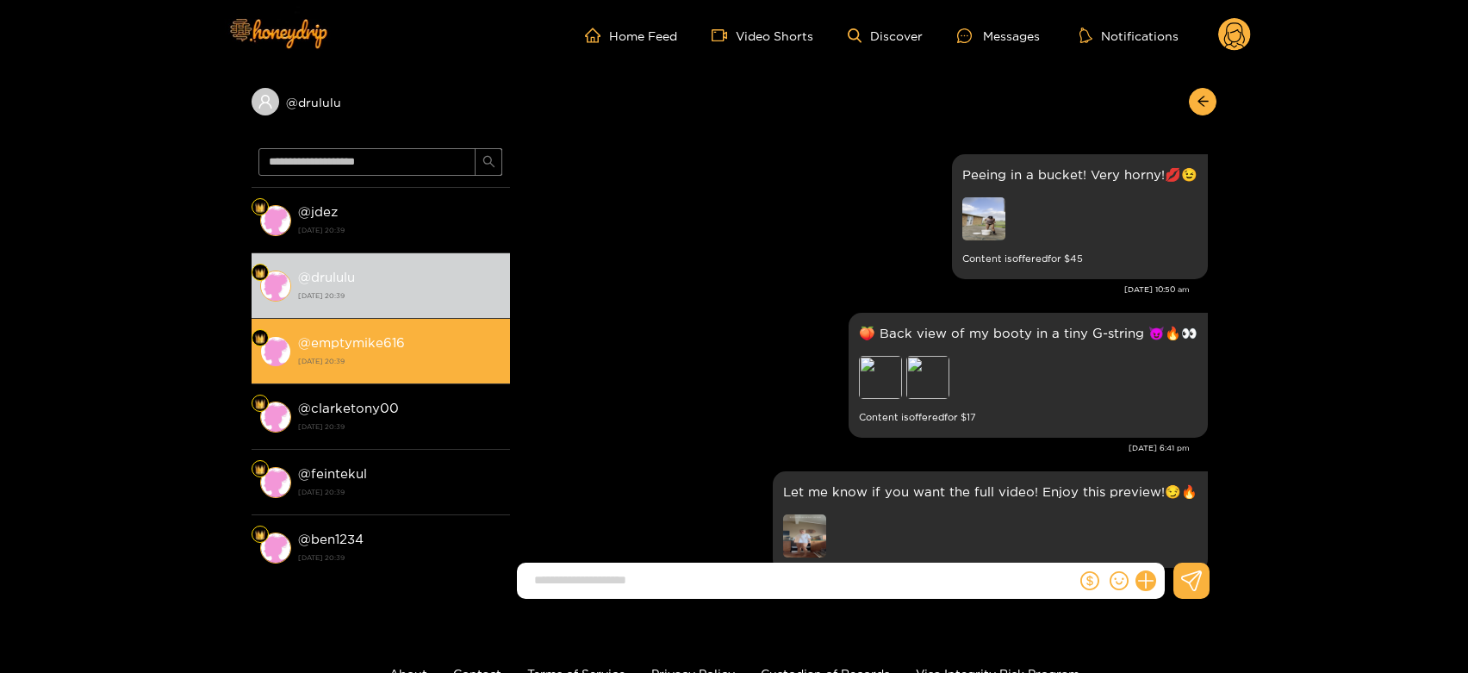
scroll to position [3600, 0]
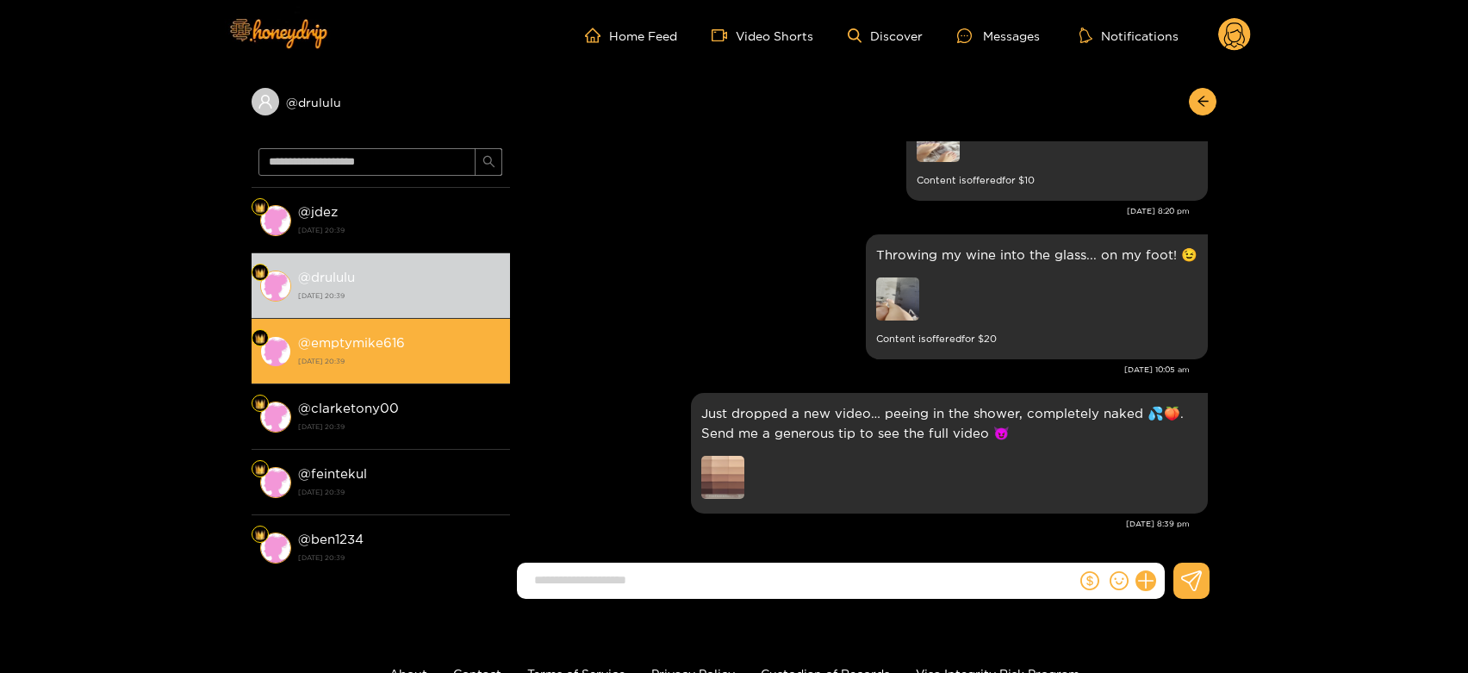
click at [399, 355] on strong "[DATE] 20:39" at bounding box center [399, 361] width 203 height 16
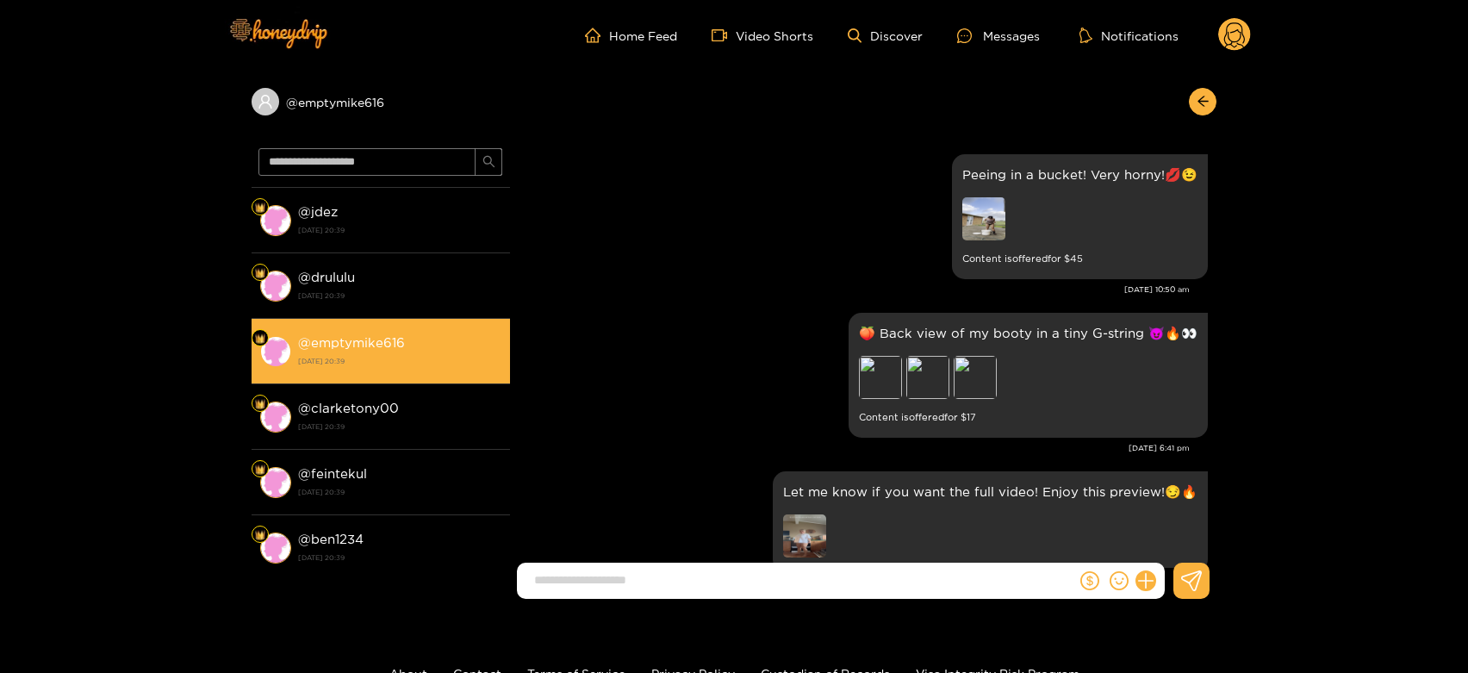
scroll to position [3600, 0]
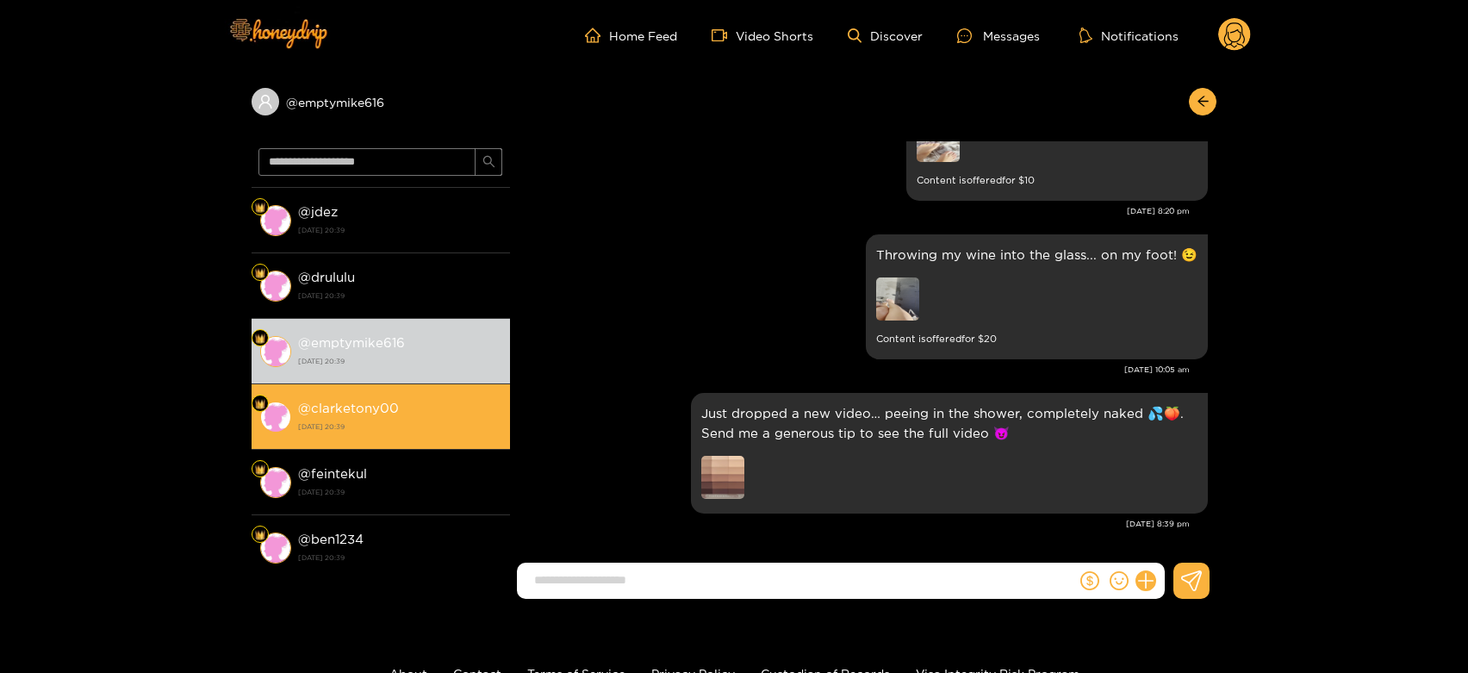
click at [415, 417] on div "@ clarketony00 [DATE] 20:39" at bounding box center [399, 416] width 203 height 39
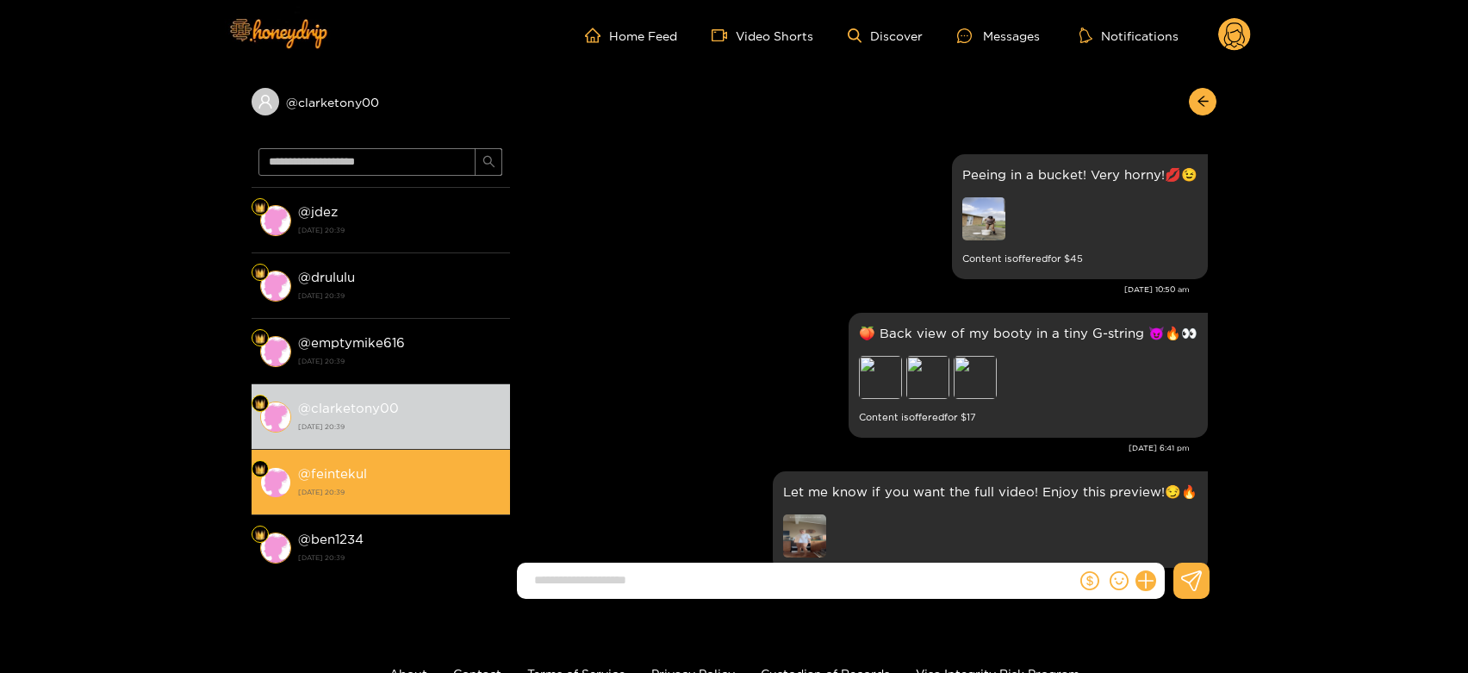
scroll to position [3600, 0]
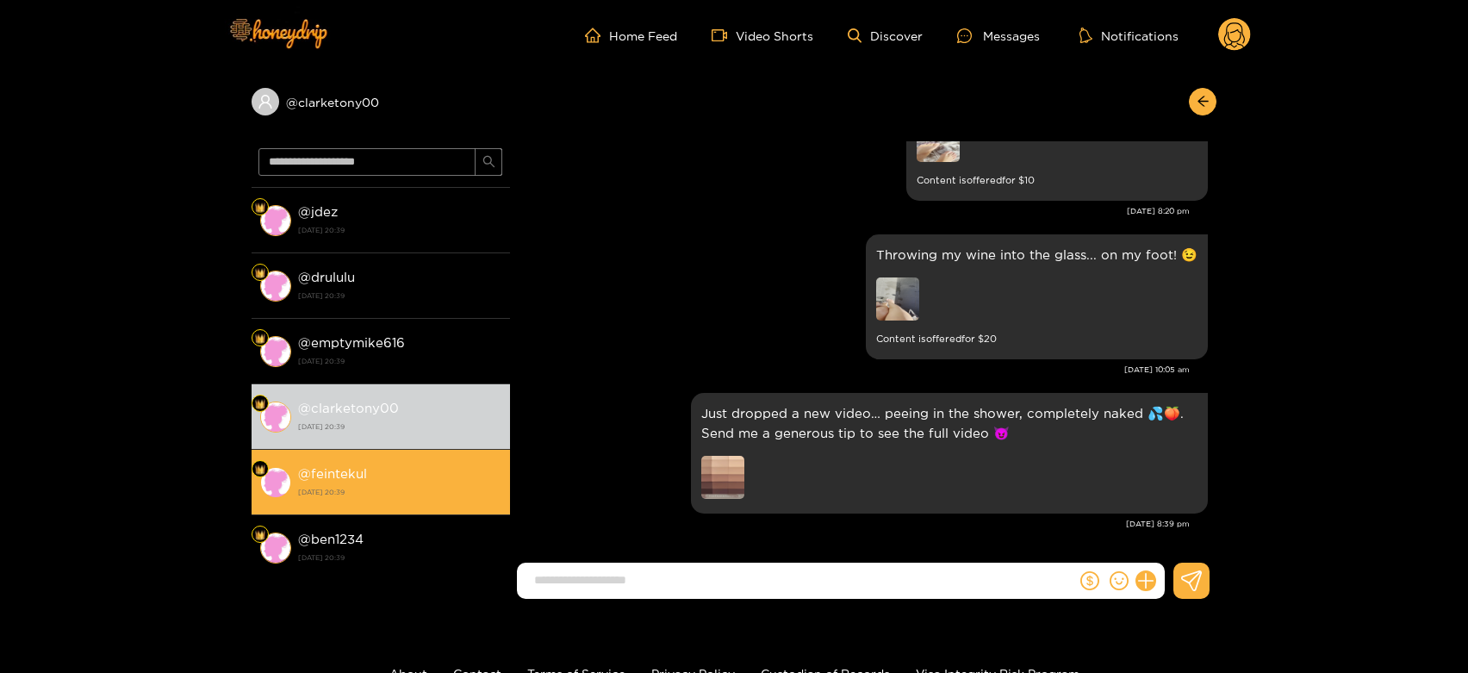
click at [426, 476] on div "@ feintekul [DATE] 20:39" at bounding box center [399, 482] width 203 height 39
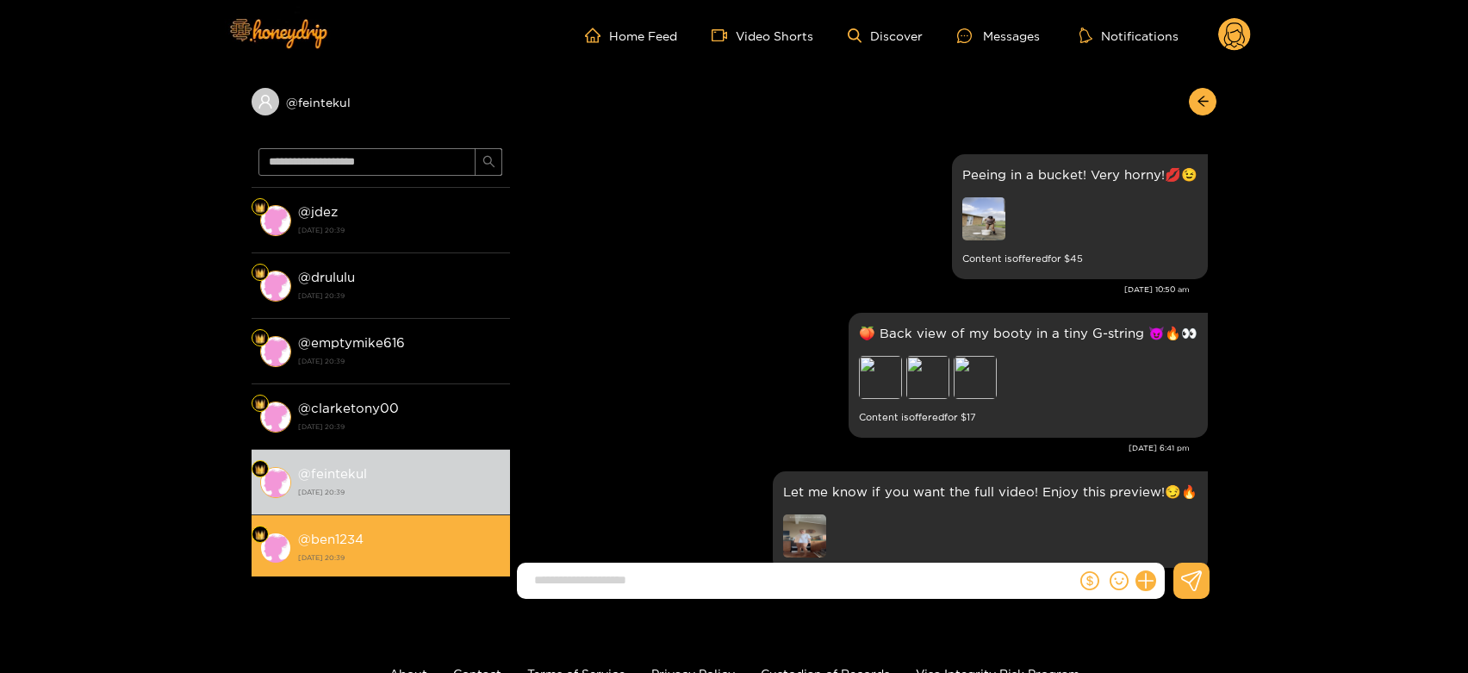
scroll to position [3600, 0]
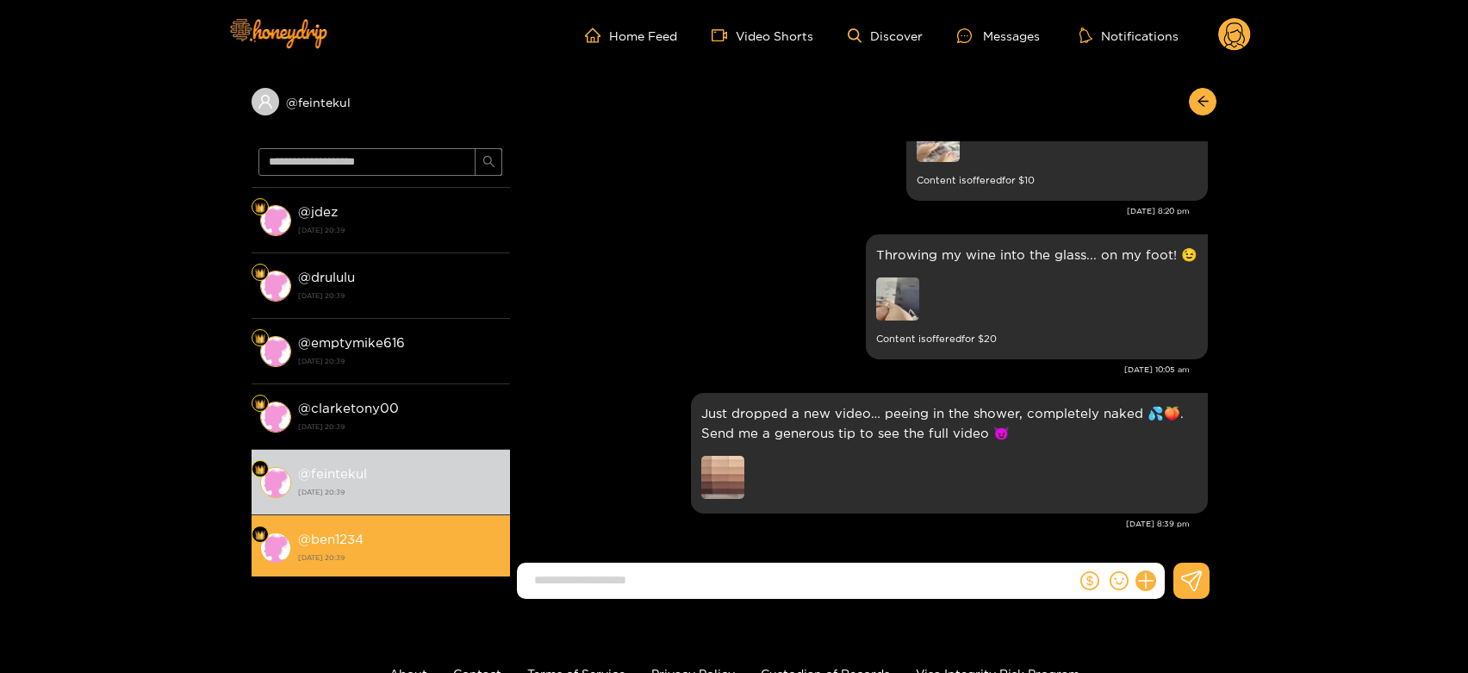
click at [421, 525] on li "@ ben1234 [DATE] 20:39" at bounding box center [381, 547] width 259 height 65
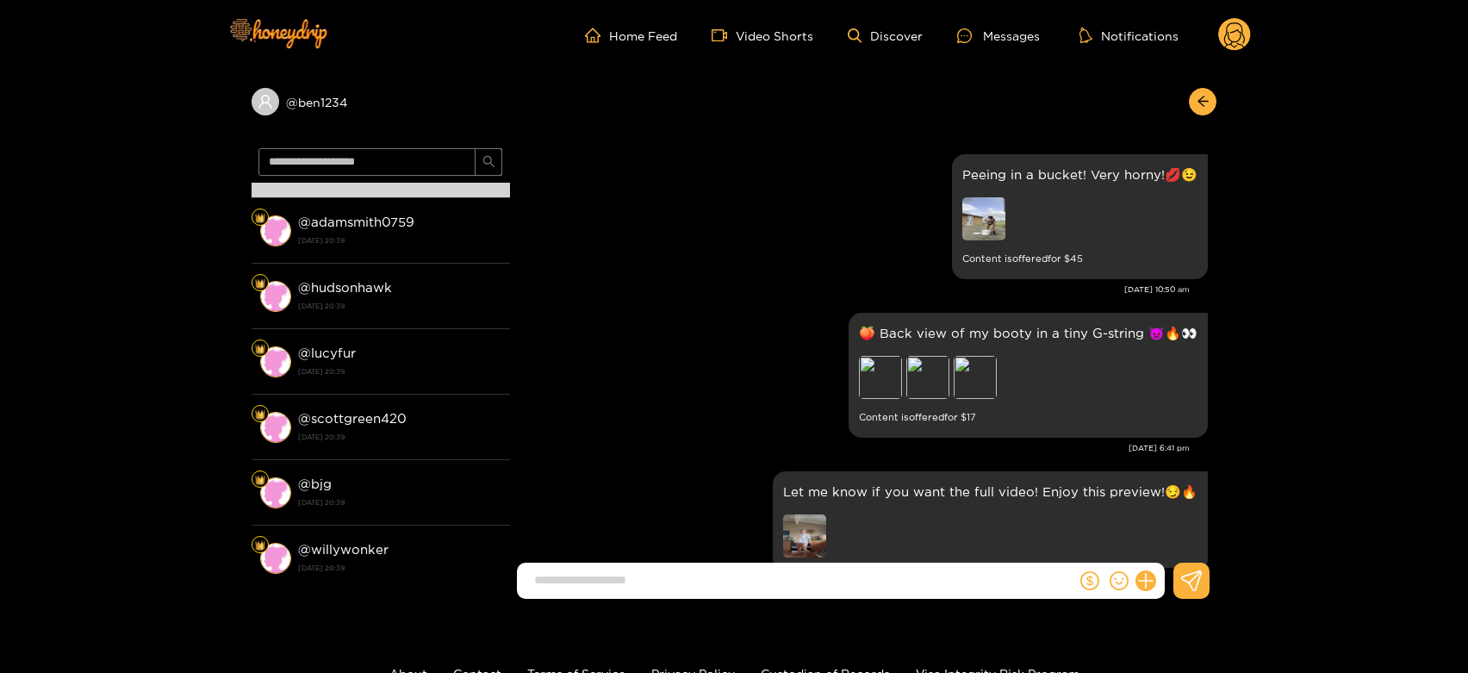
scroll to position [3600, 0]
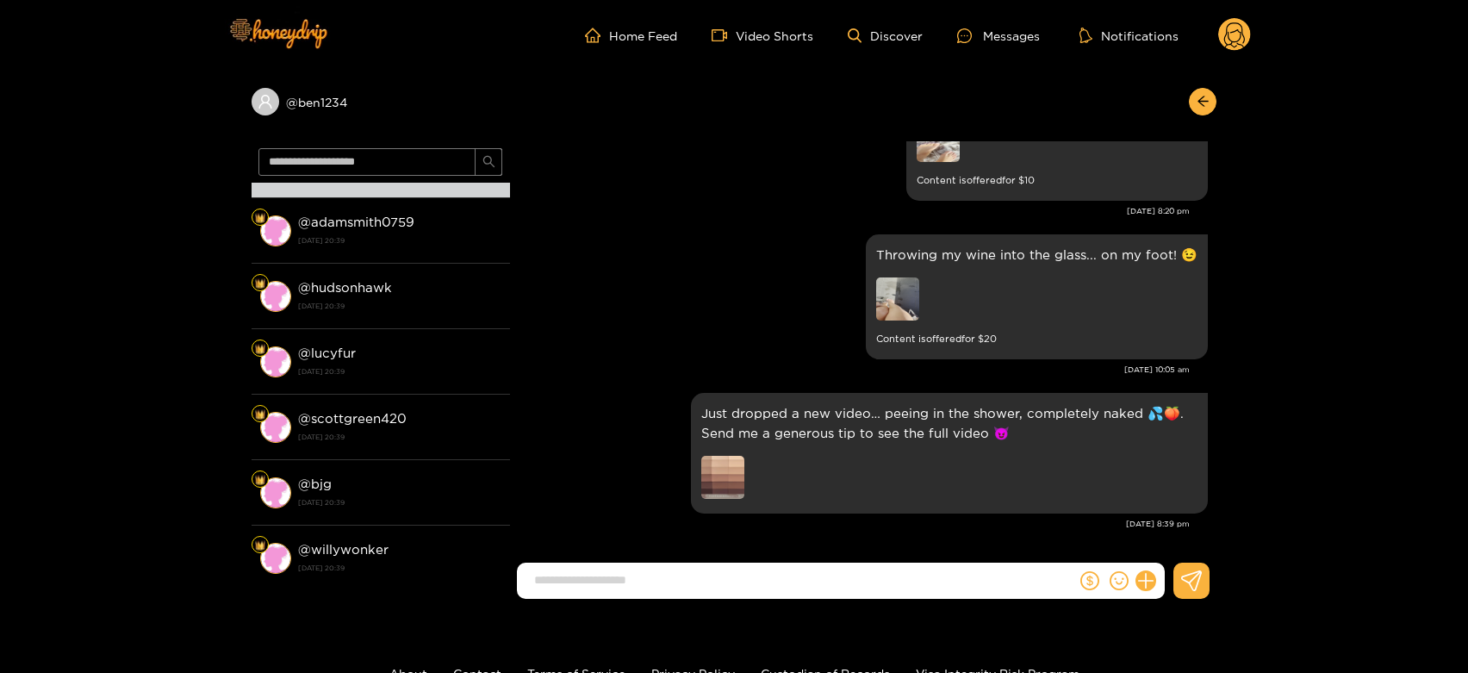
click at [418, 260] on li "@ adamsmith0759 [DATE] 20:39" at bounding box center [381, 230] width 259 height 65
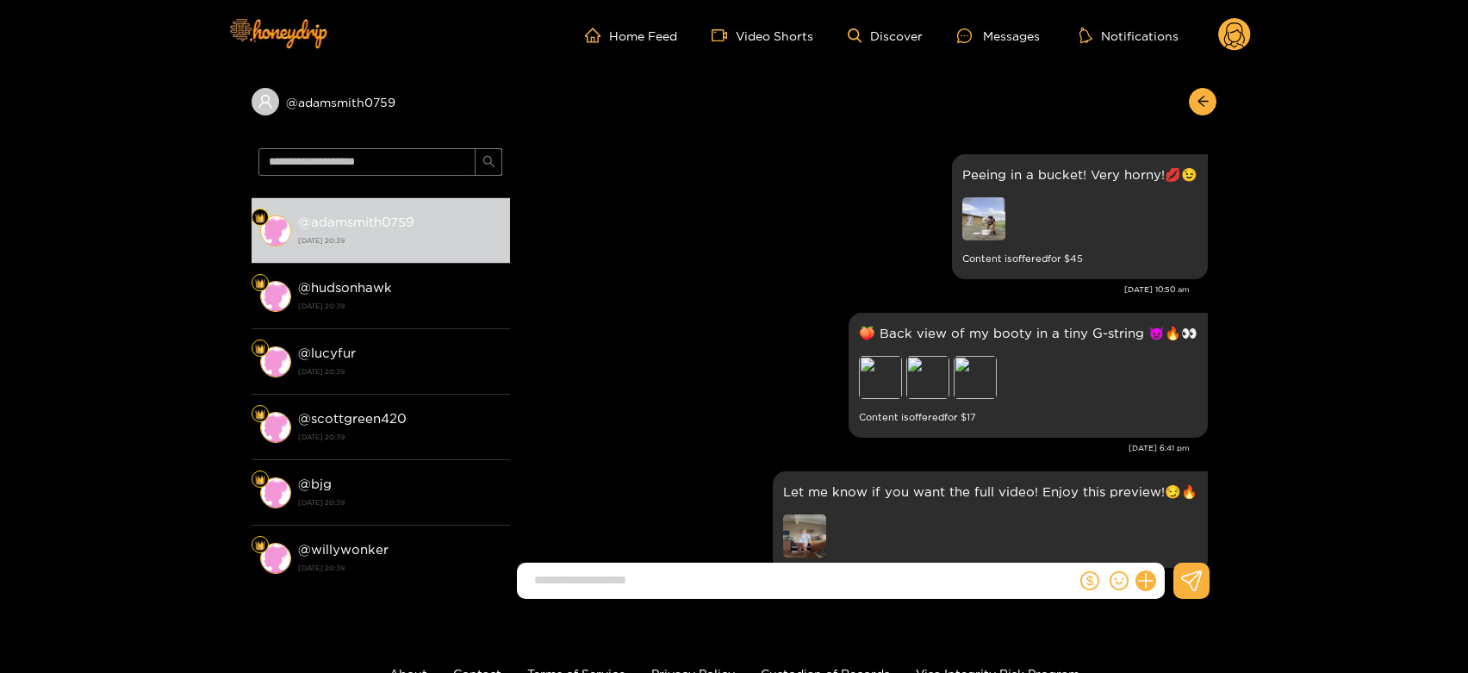
click at [1241, 31] on circle at bounding box center [1235, 34] width 33 height 33
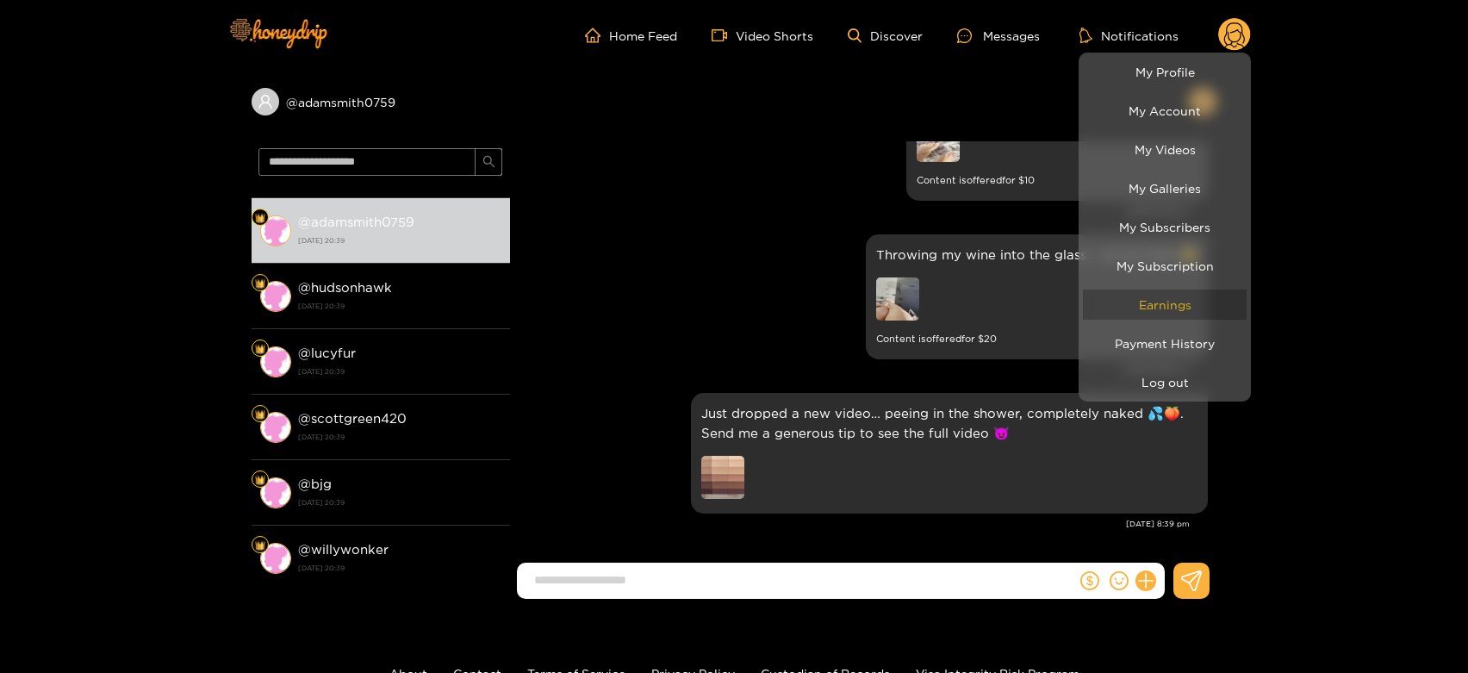
click at [1161, 290] on link "Earnings" at bounding box center [1165, 305] width 164 height 30
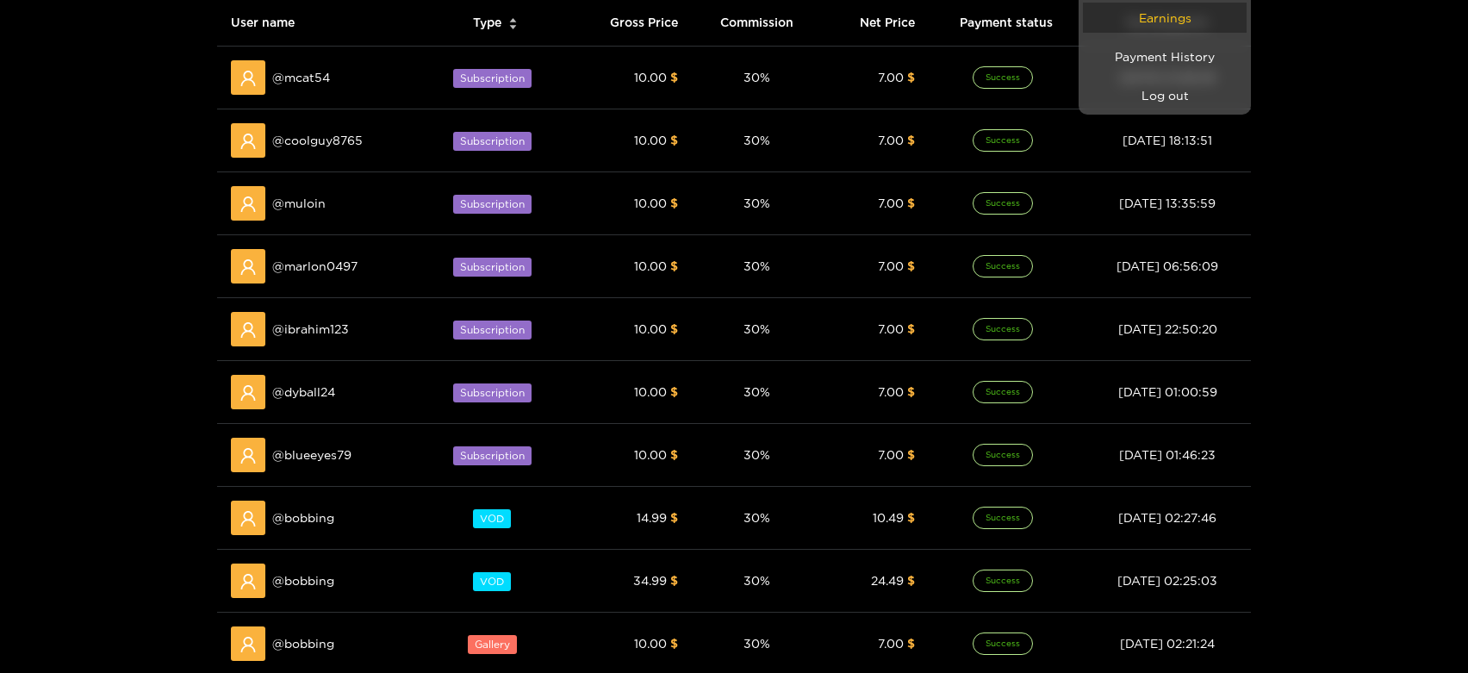
scroll to position [383, 0]
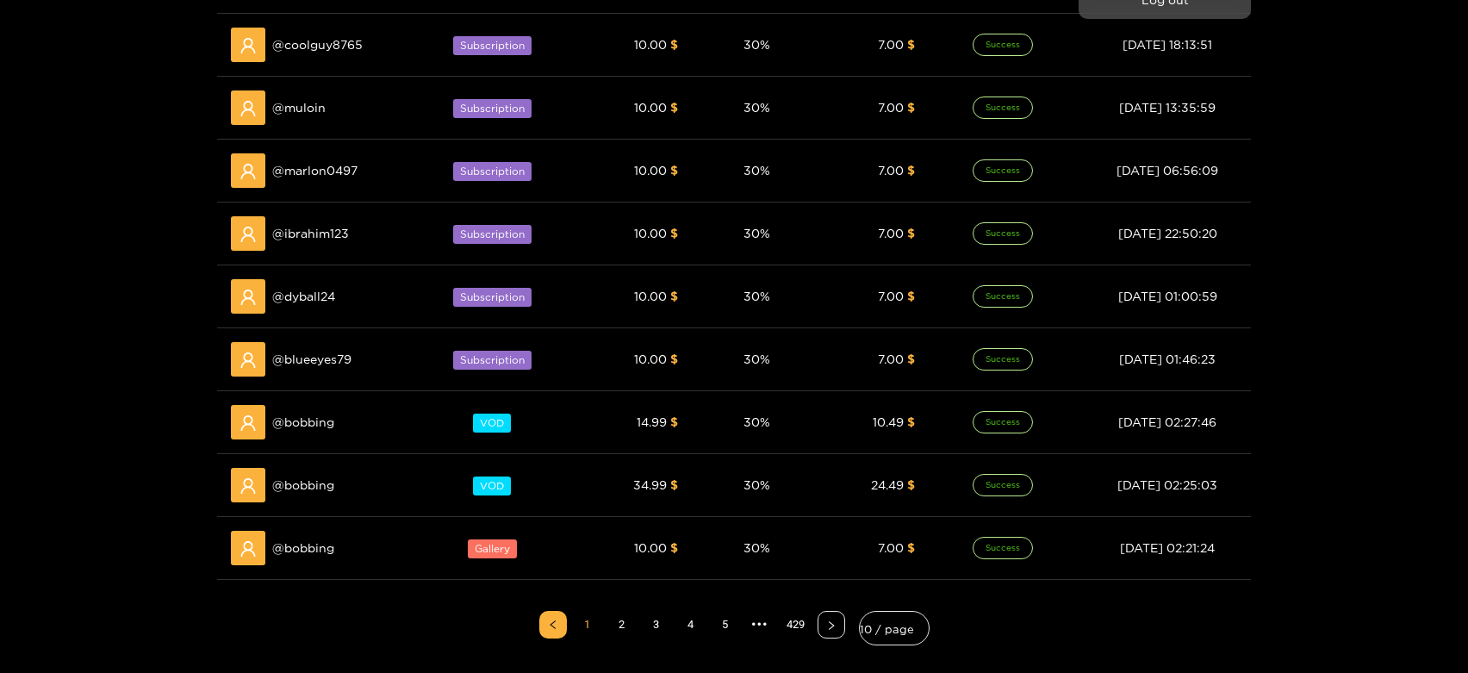
click at [315, 418] on div at bounding box center [734, 336] width 1468 height 673
click at [315, 418] on span "@ bobbing" at bounding box center [303, 422] width 62 height 19
copy span "bobbing"
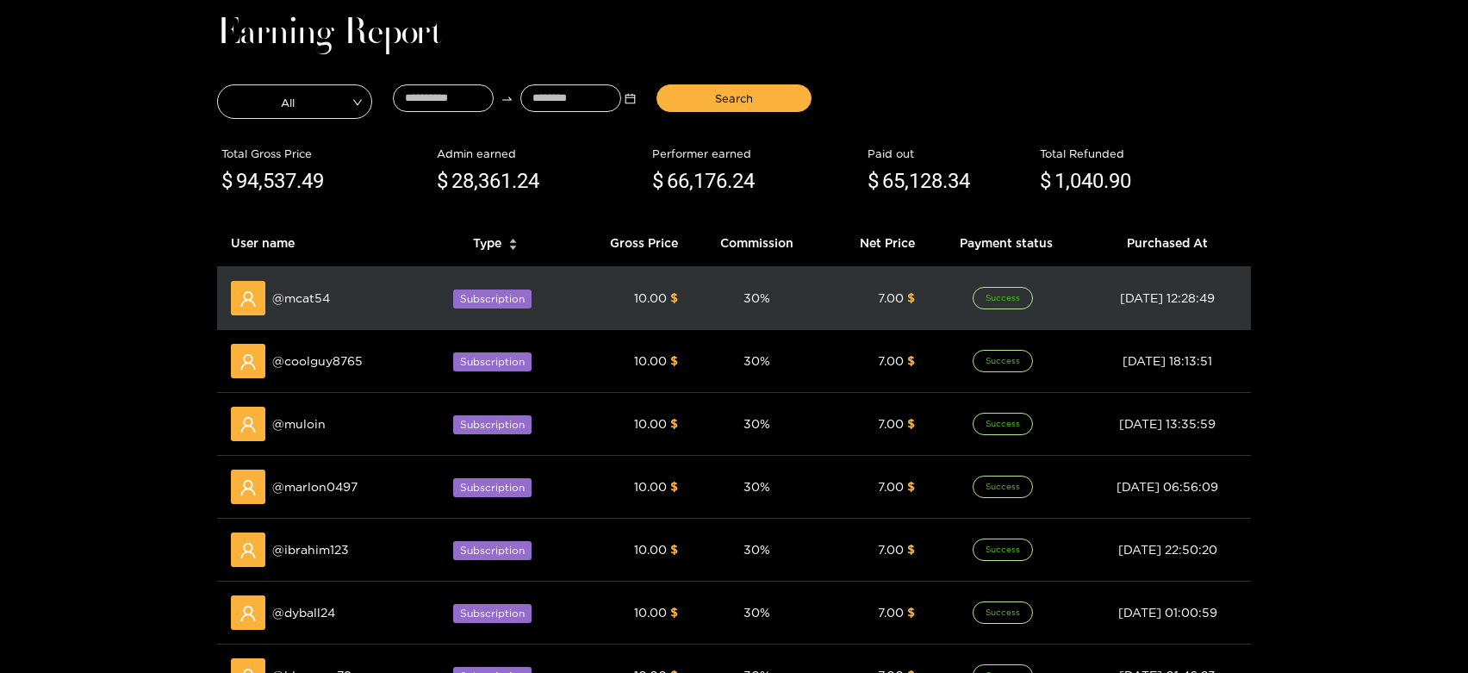
scroll to position [0, 0]
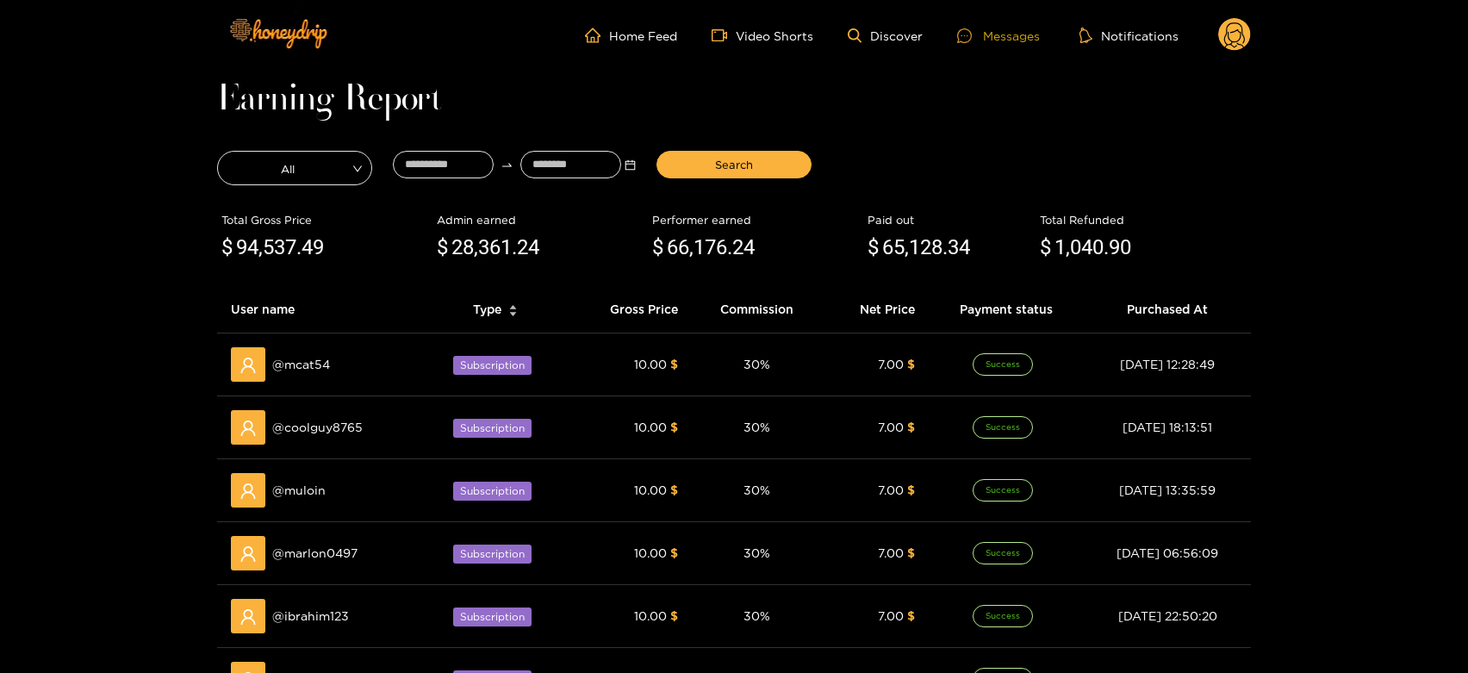
click at [968, 38] on icon at bounding box center [964, 35] width 15 height 15
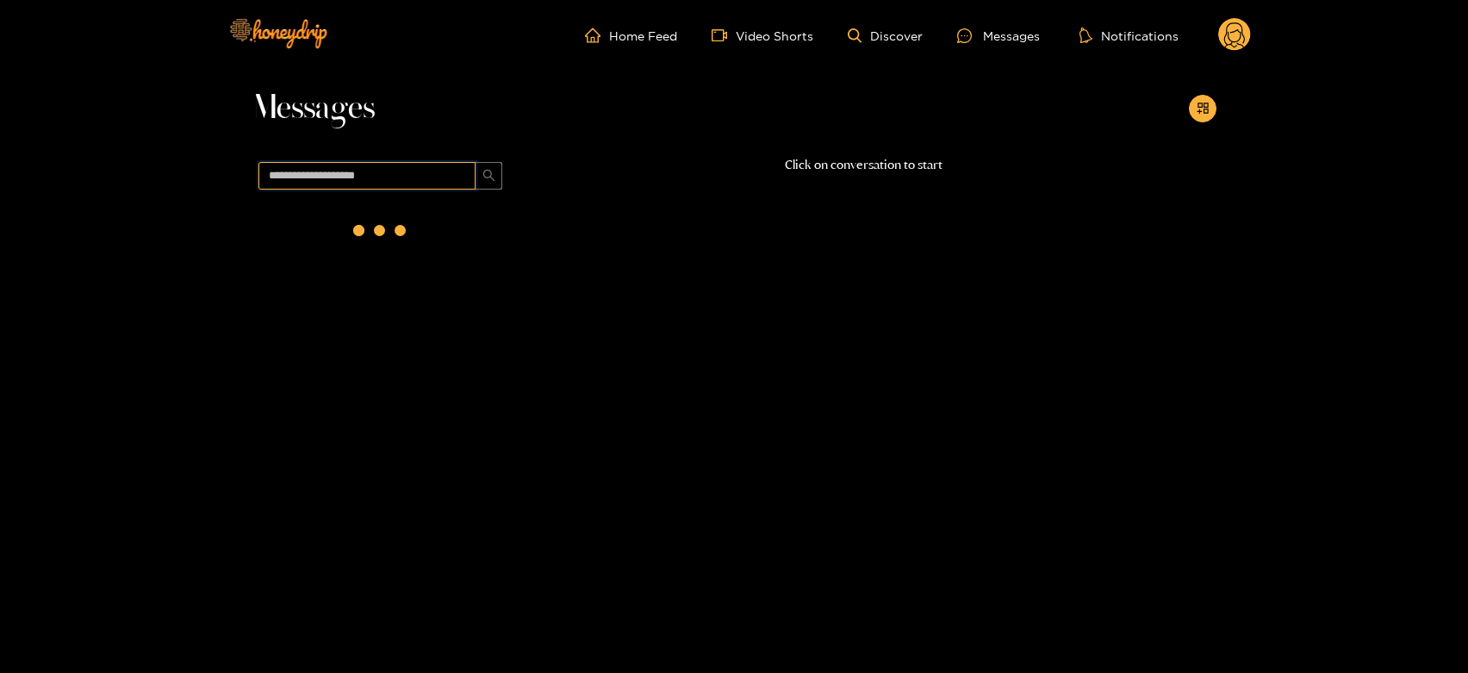
click at [428, 168] on input "text" at bounding box center [367, 176] width 217 height 28
paste input "*******"
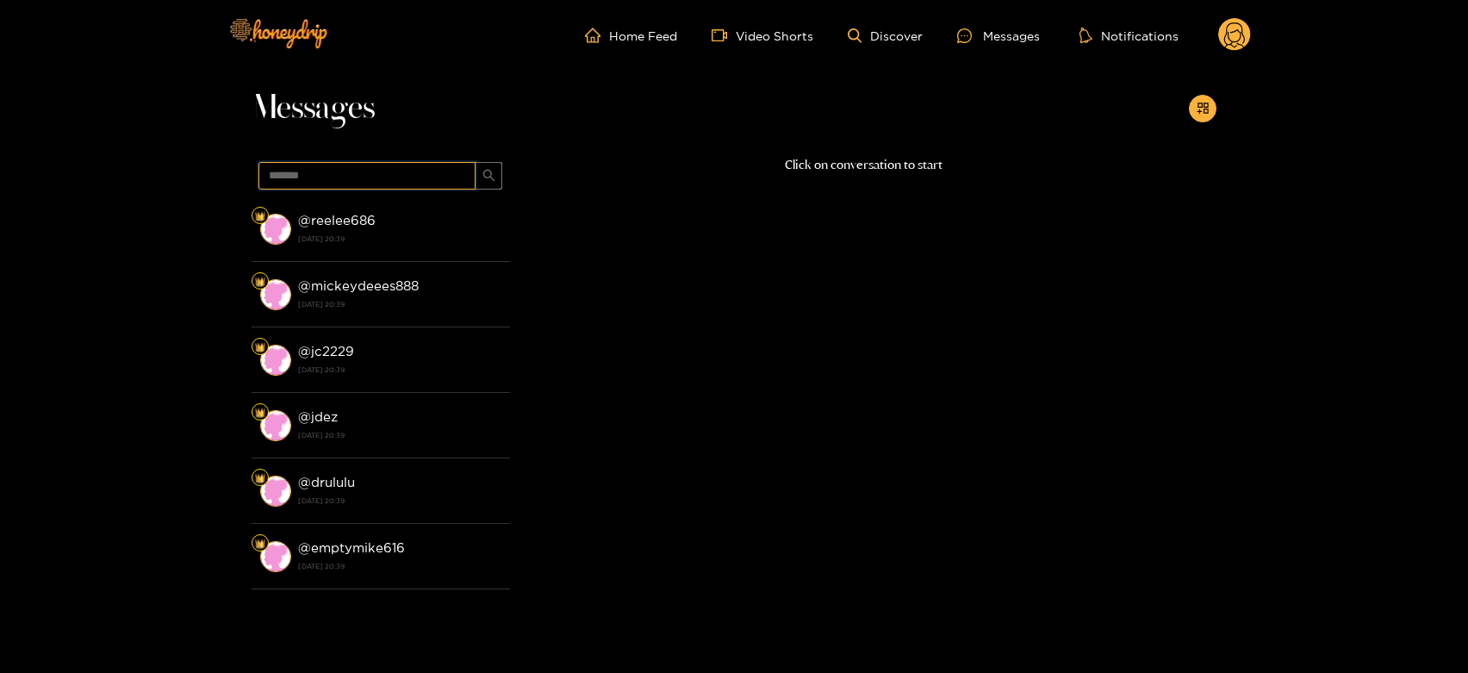
type input "*******"
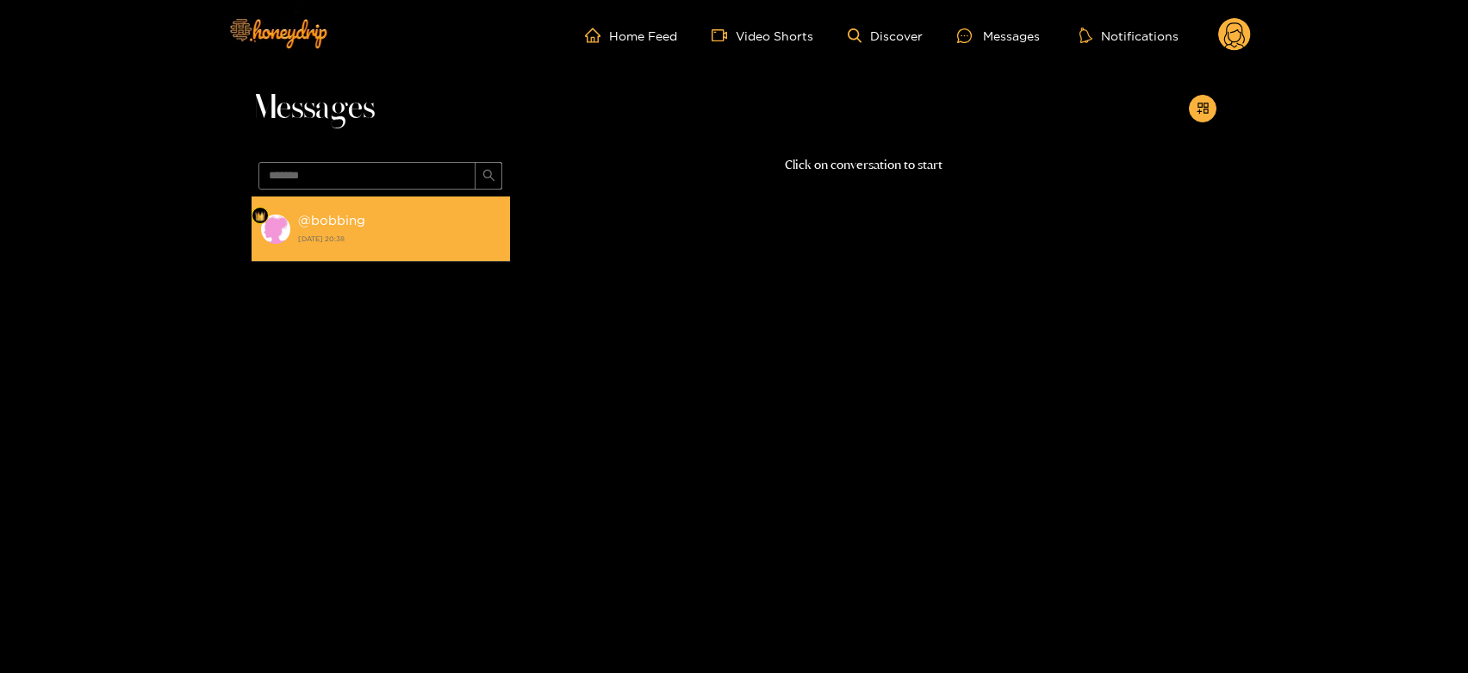
click at [441, 216] on div "@ bobbing [DATE] 20:38" at bounding box center [399, 228] width 203 height 39
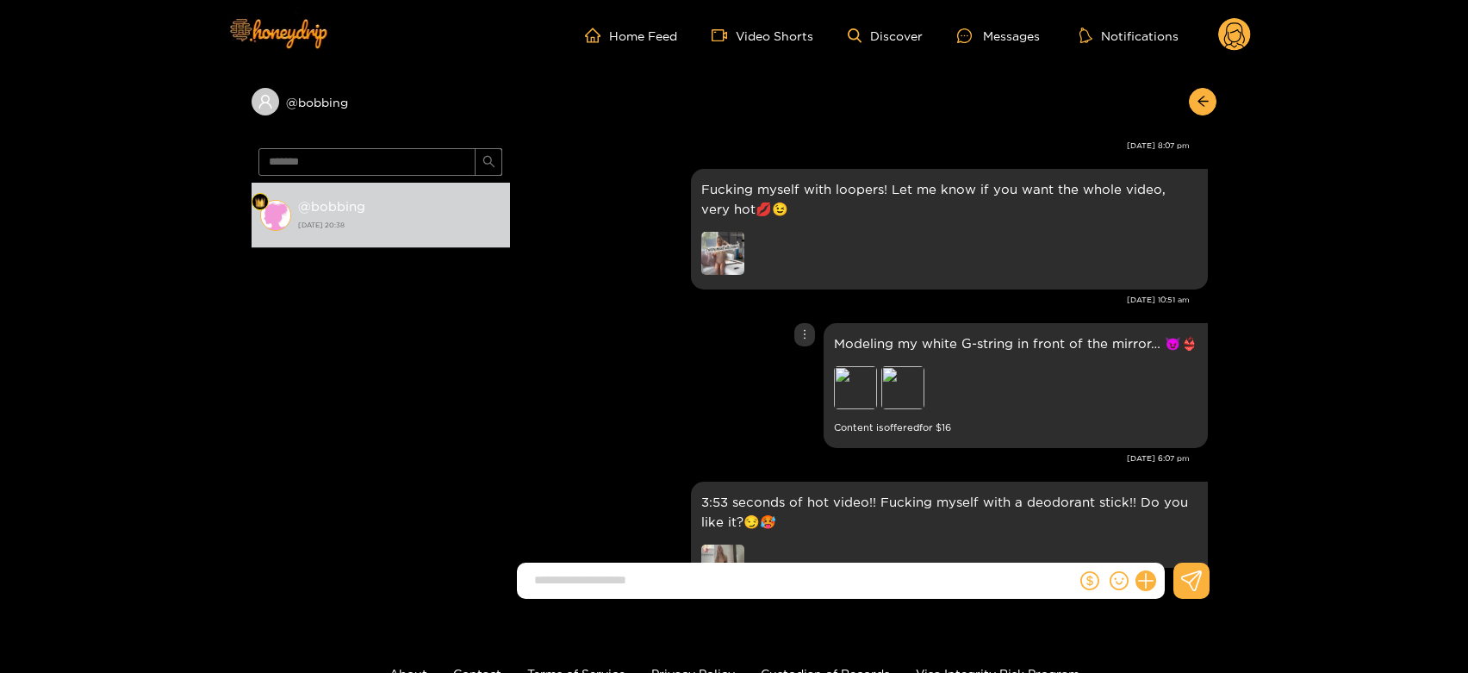
scroll to position [2834, 0]
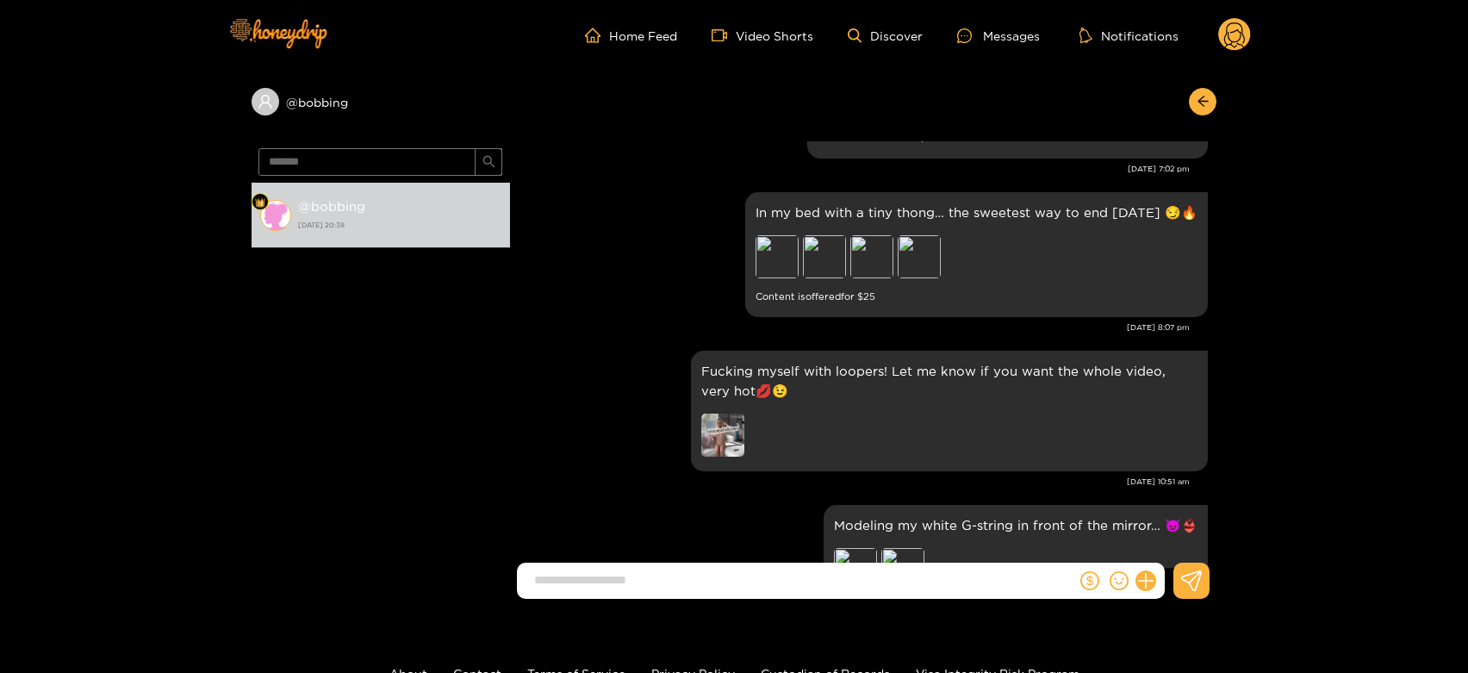
click at [1233, 28] on circle at bounding box center [1235, 34] width 33 height 33
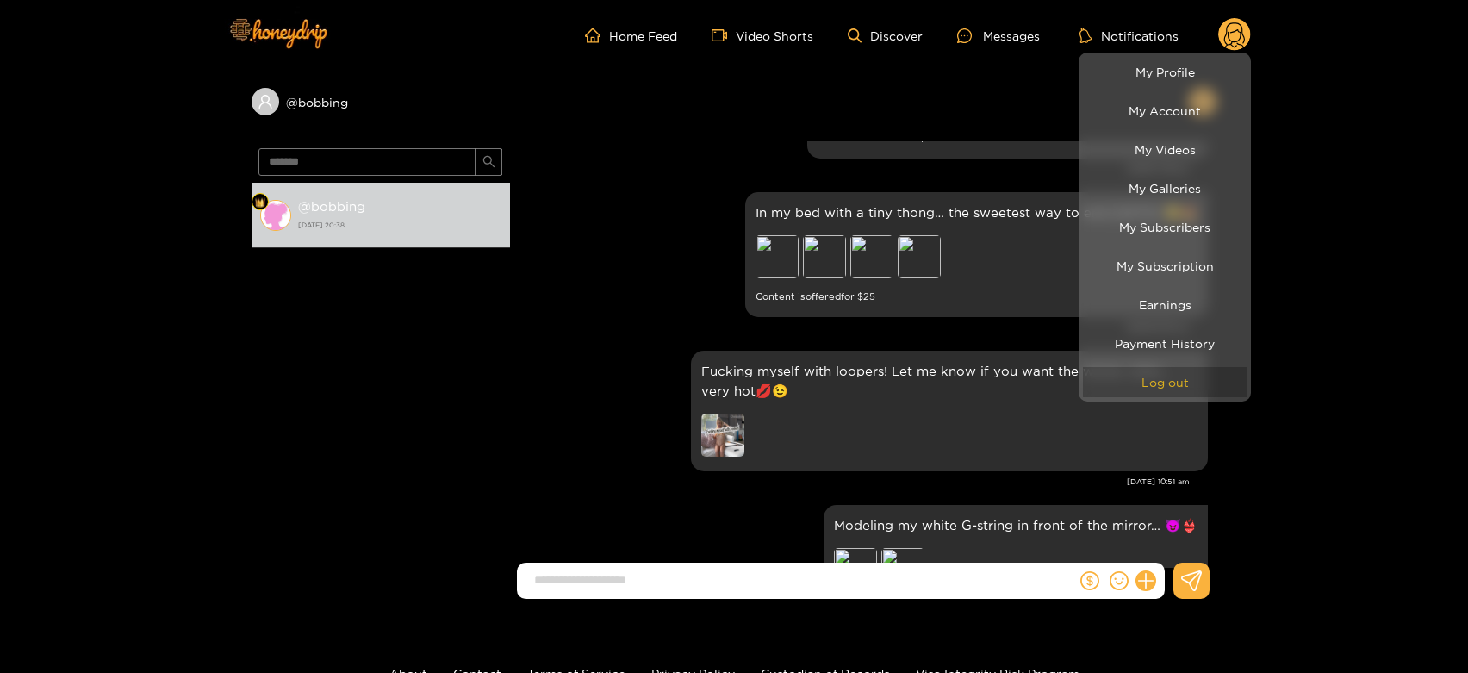
click at [1182, 378] on button "Log out" at bounding box center [1165, 382] width 164 height 30
